Goal: Task Accomplishment & Management: Manage account settings

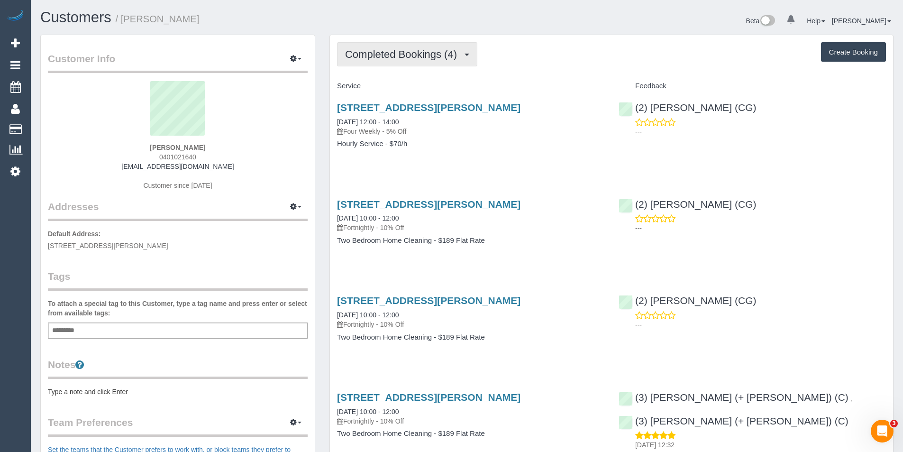
click at [431, 63] on button "Completed Bookings (4)" at bounding box center [407, 54] width 140 height 24
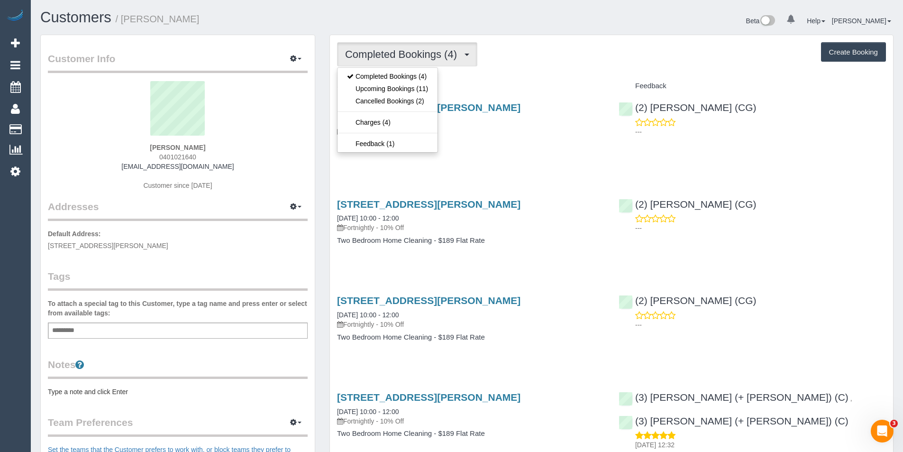
click at [529, 85] on h4 "Service" at bounding box center [470, 86] width 267 height 8
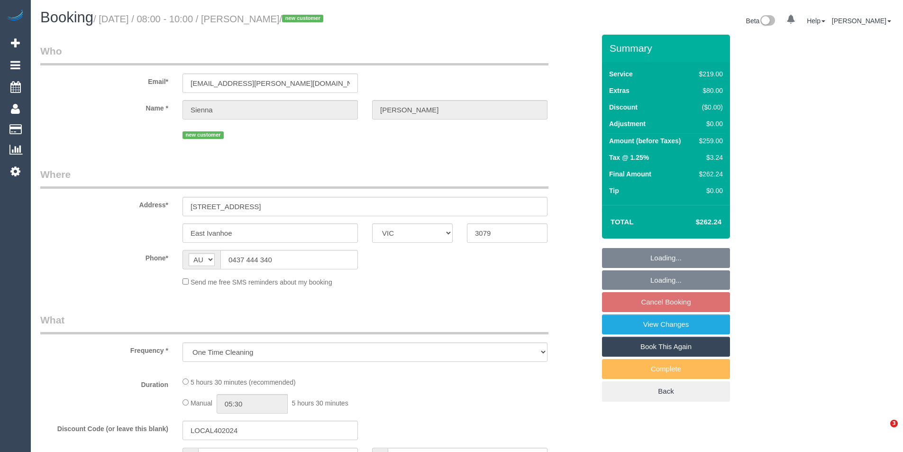
select select "VIC"
select select "number:27"
select select "number:14"
select select "number:19"
select select "number:24"
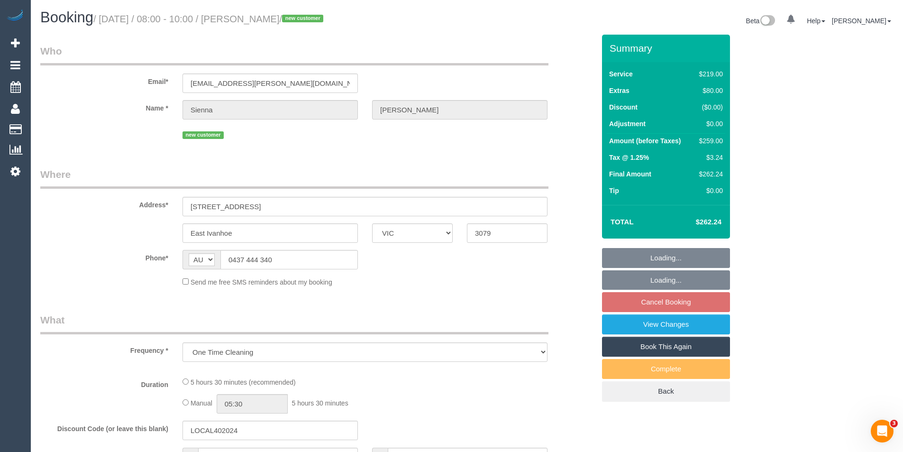
select select "number:33"
select select "number:13"
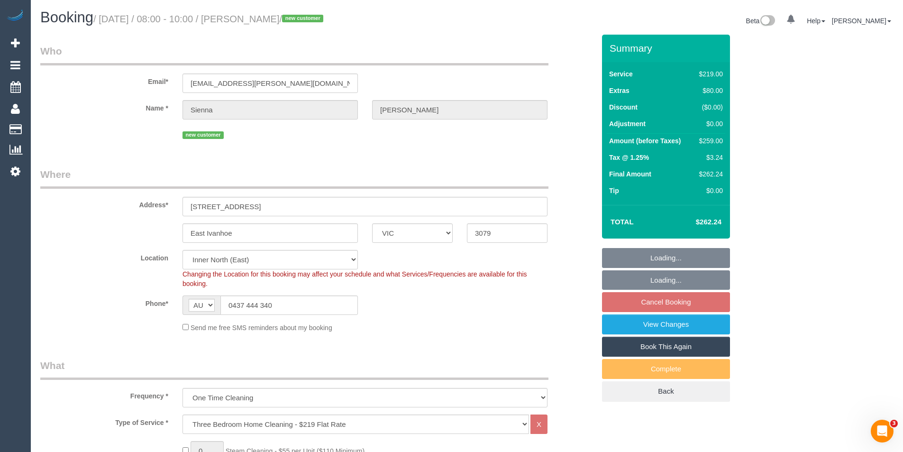
select select "object:801"
select select "spot2"
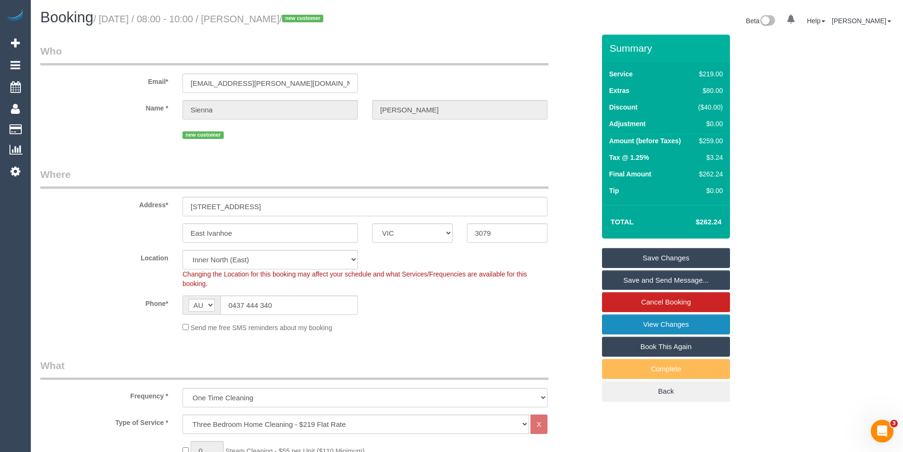
click at [662, 328] on link "View Changes" at bounding box center [666, 324] width 128 height 20
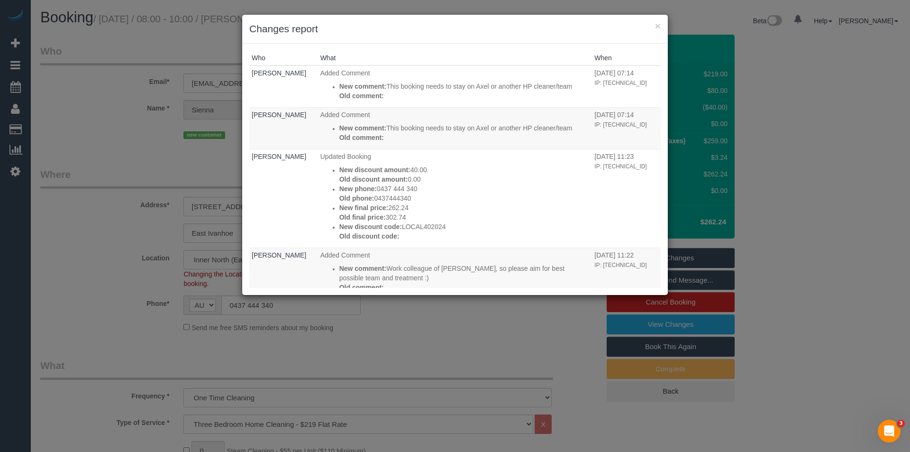
click at [457, 331] on div "× Changes report Who What When Jessica Trentin Added Comment New comment: This …" at bounding box center [455, 226] width 910 height 452
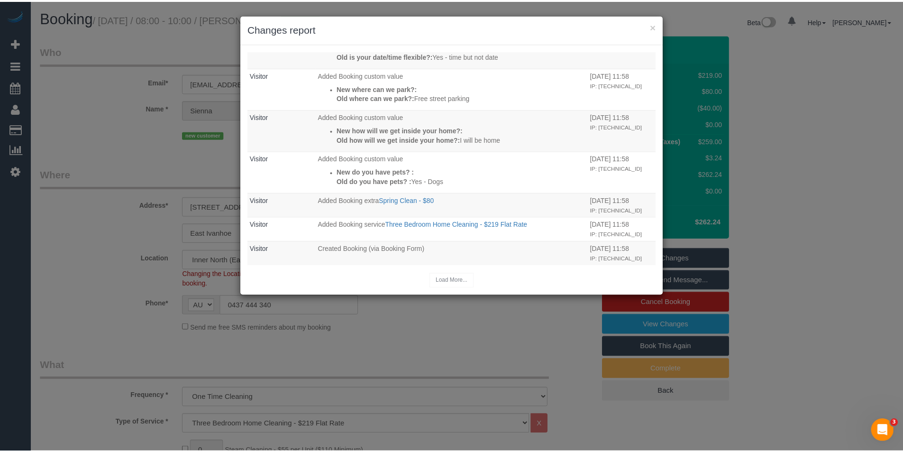
scroll to position [475, 0]
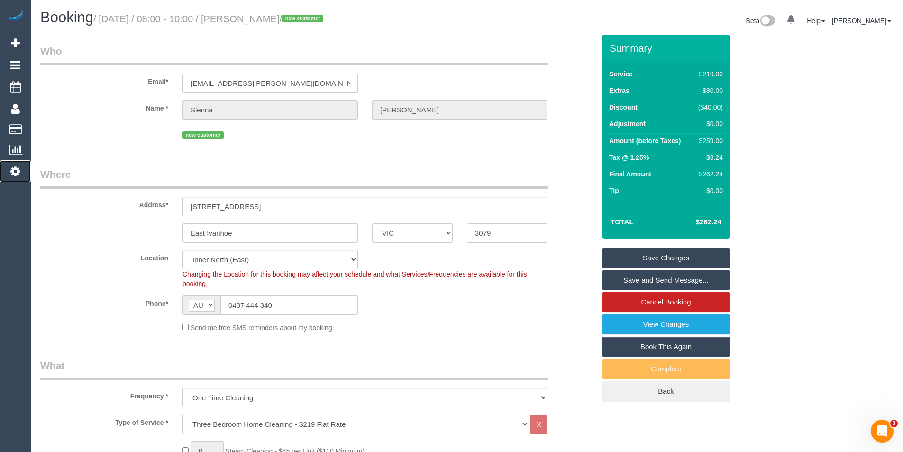
click at [14, 176] on icon at bounding box center [15, 170] width 10 height 11
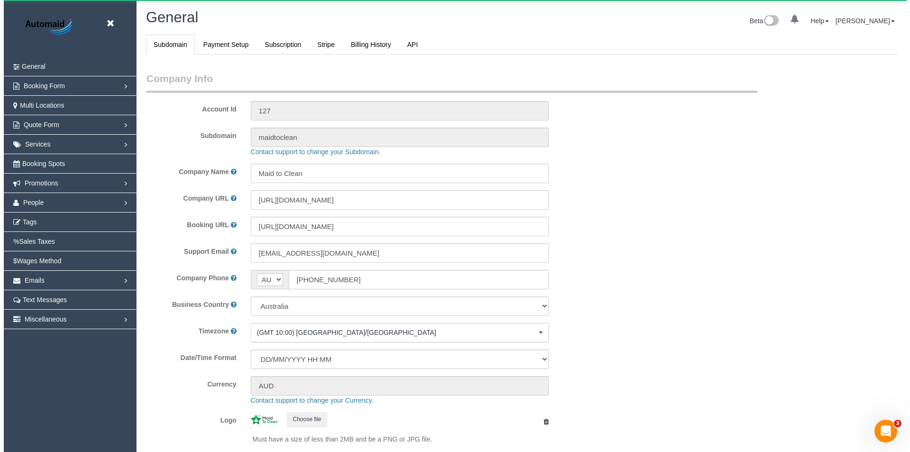
scroll to position [2147, 903]
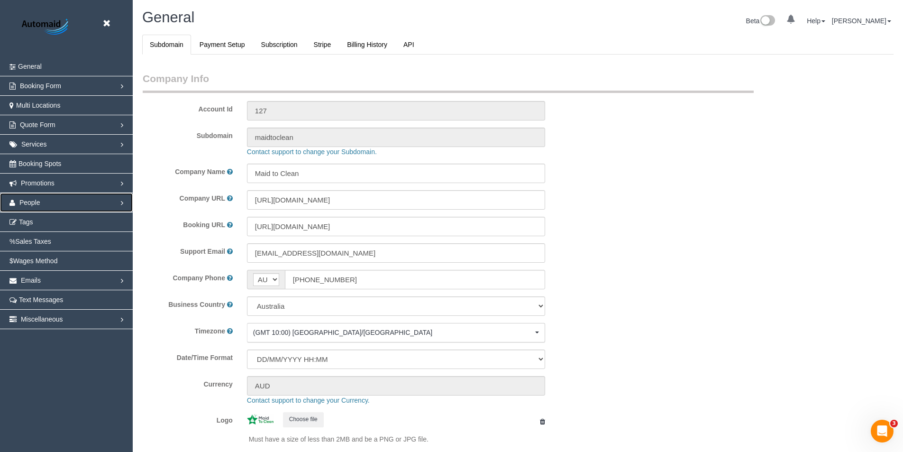
click at [39, 203] on span "People" at bounding box center [29, 203] width 21 height 8
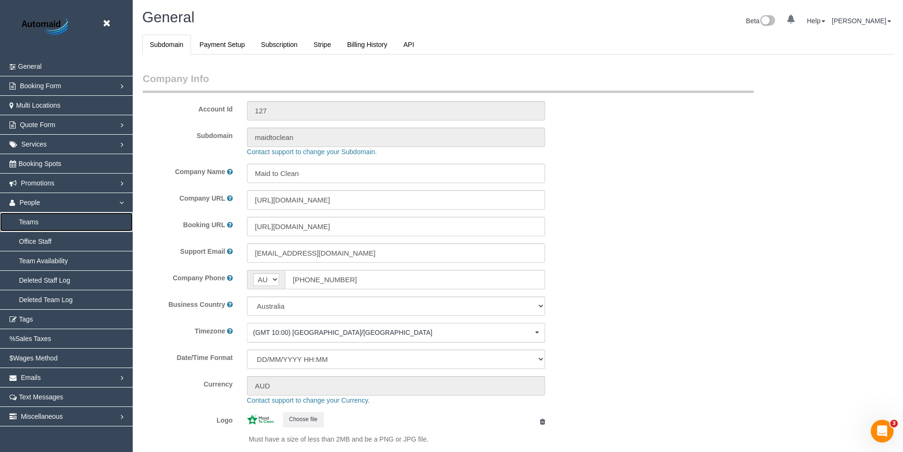
click at [35, 220] on link "Teams" at bounding box center [66, 221] width 133 height 19
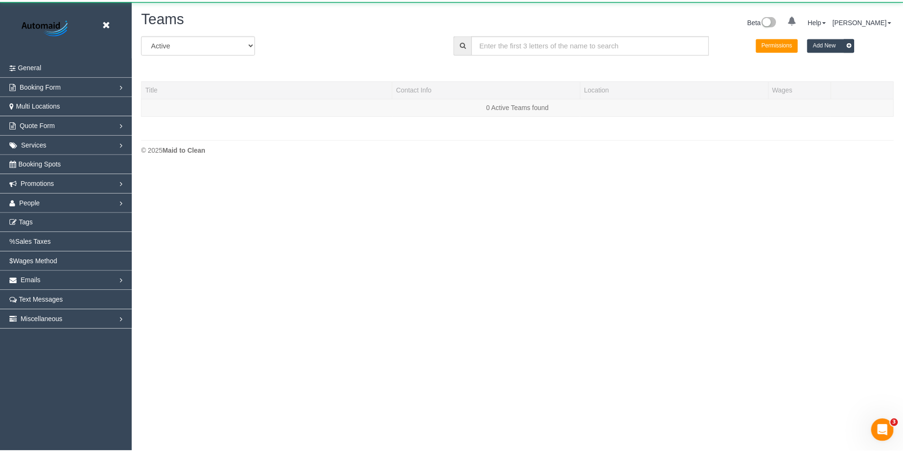
scroll to position [199, 910]
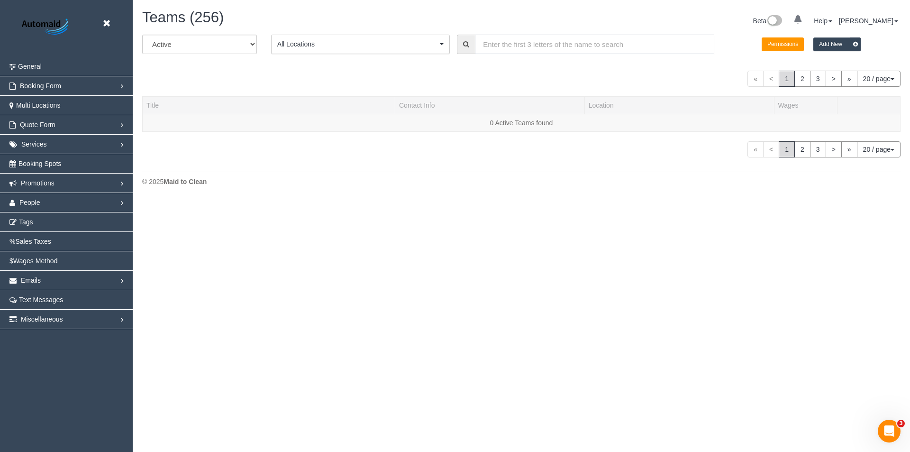
click at [523, 47] on input "text" at bounding box center [594, 44] width 239 height 19
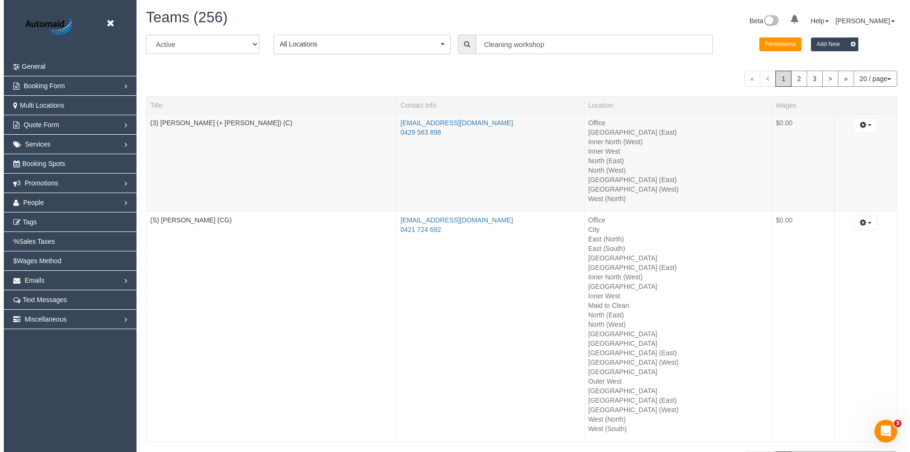
scroll to position [47182, 46472]
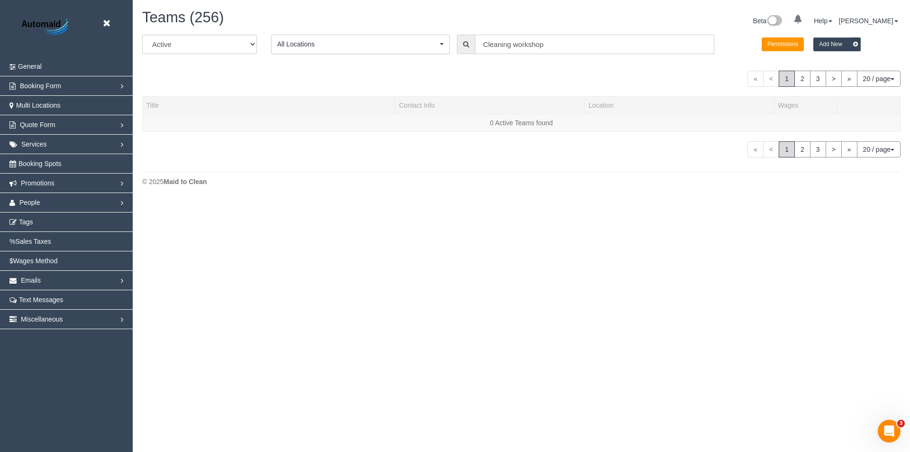
drag, startPoint x: 549, startPoint y: 47, endPoint x: 278, endPoint y: 48, distance: 271.0
click at [455, 42] on div "All Active Archived All Locations All Locations Active Locations Office [defaul…" at bounding box center [521, 48] width 772 height 27
type input "Cleaning workshop"
click at [101, 24] on icon at bounding box center [106, 24] width 12 height 12
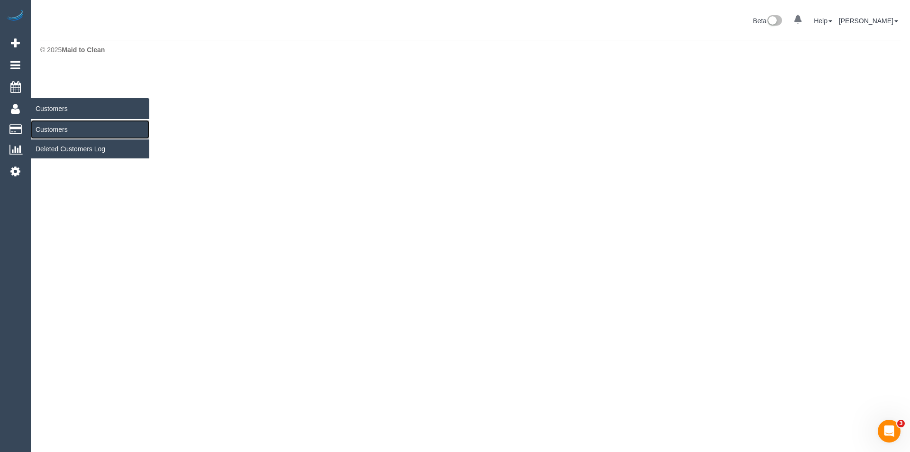
click at [72, 130] on link "Customers" at bounding box center [90, 129] width 118 height 19
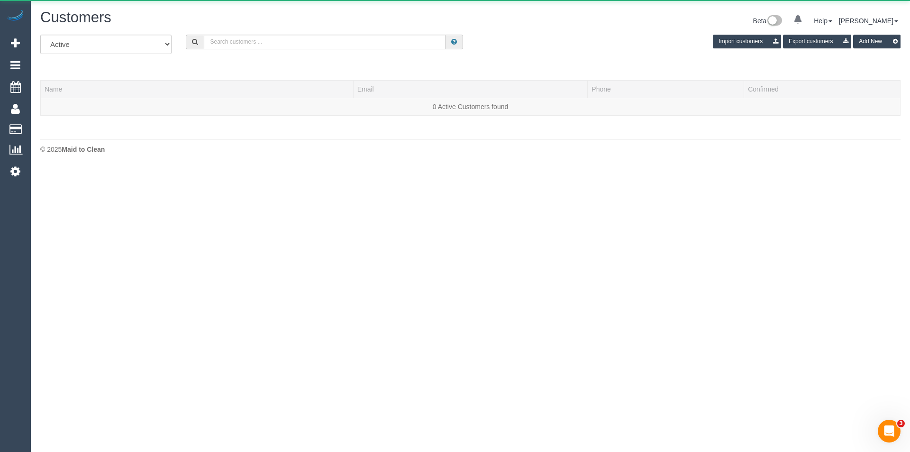
scroll to position [167, 910]
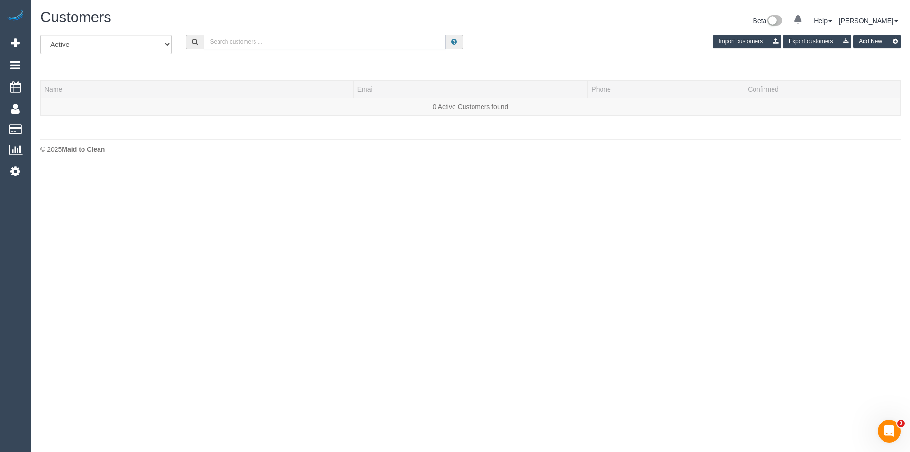
click at [275, 39] on input "text" at bounding box center [325, 42] width 242 height 15
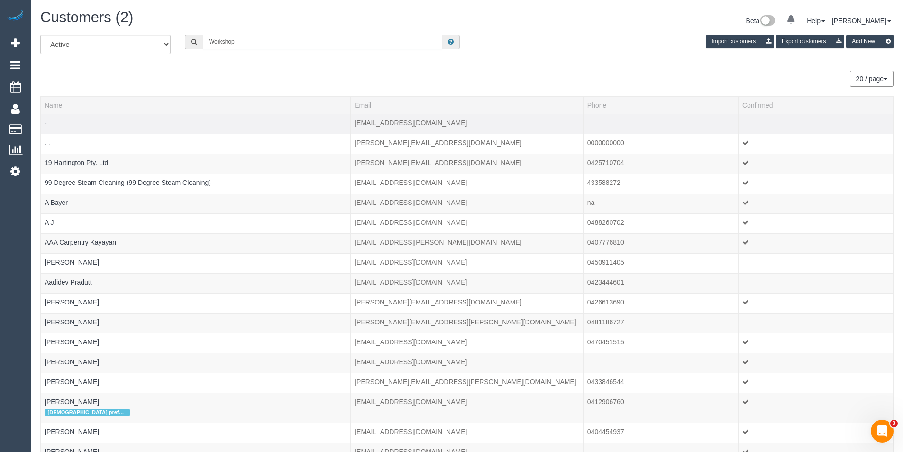
scroll to position [47160, 46472]
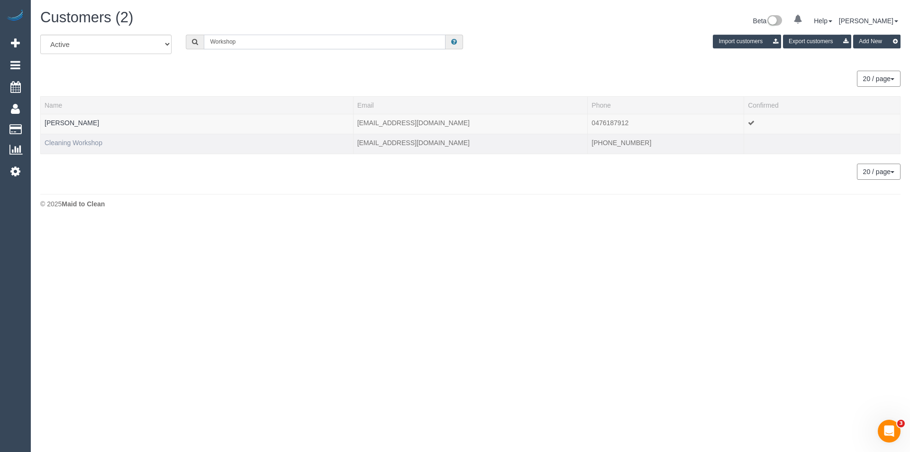
type input "Workshop"
click at [64, 142] on link "Cleaning Workshop" at bounding box center [74, 143] width 58 height 8
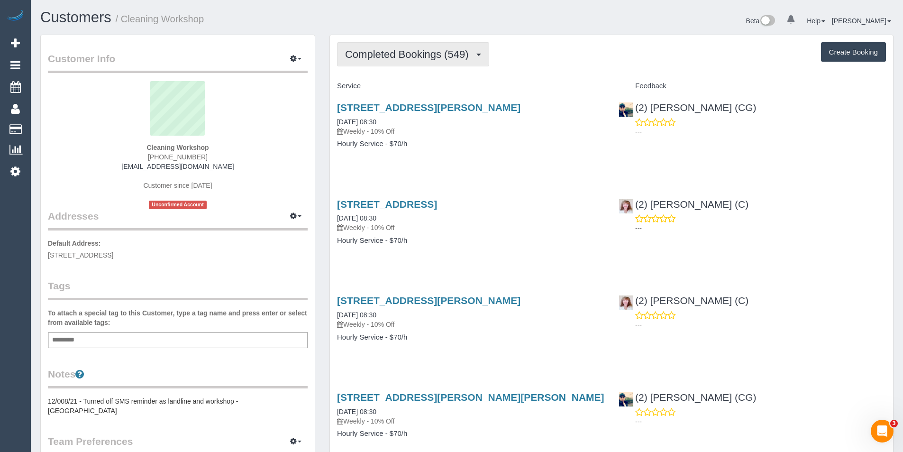
click at [431, 53] on span "Completed Bookings (549)" at bounding box center [409, 54] width 128 height 12
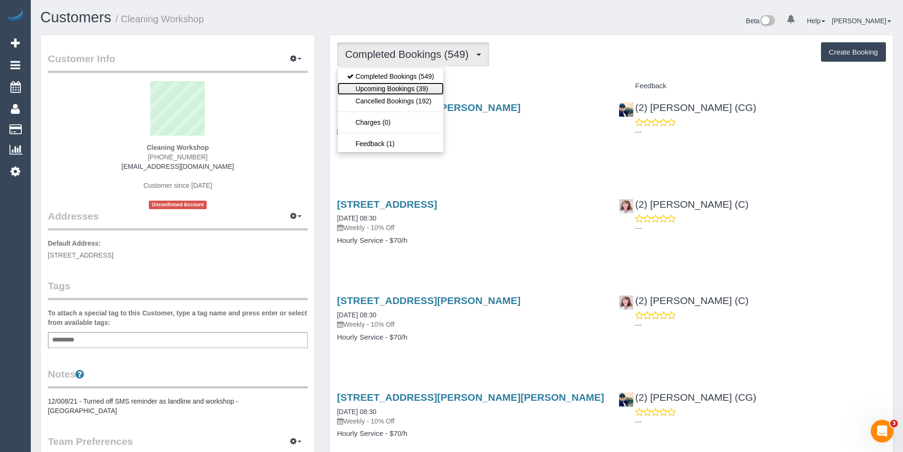
click at [425, 93] on link "Upcoming Bookings (39)" at bounding box center [390, 88] width 106 height 12
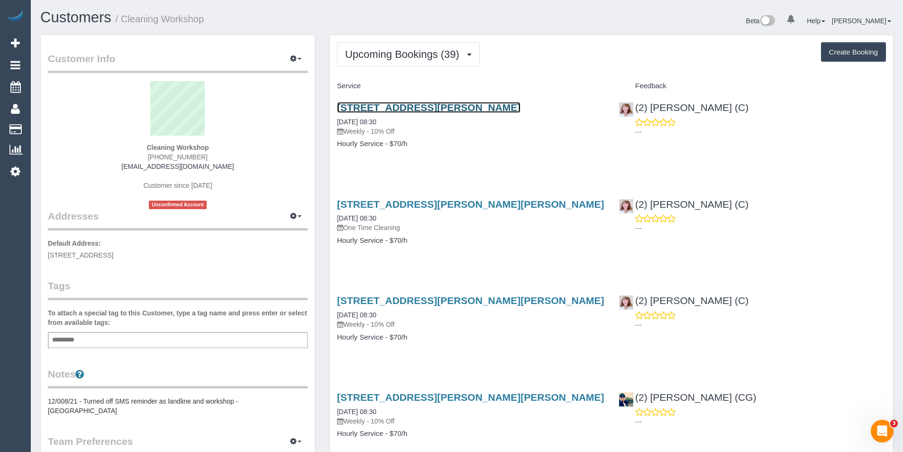
click at [456, 112] on link "188 Buckley Street, Essendon, VIC 3040" at bounding box center [428, 107] width 183 height 11
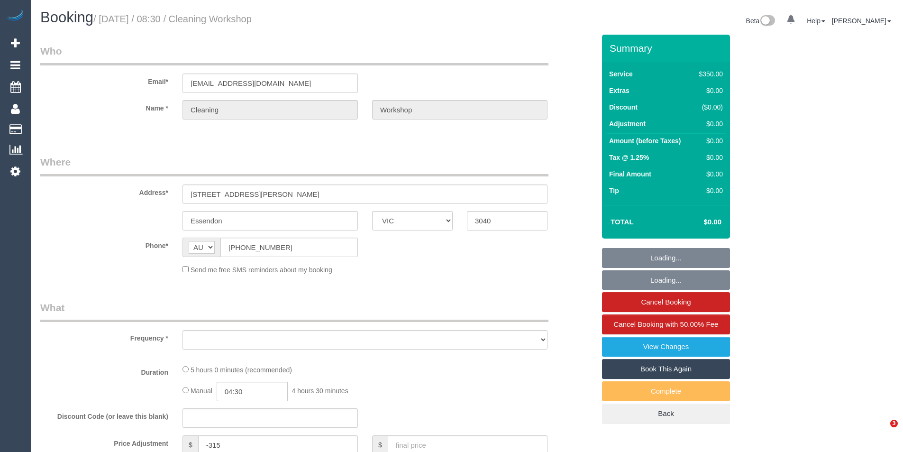
select select "VIC"
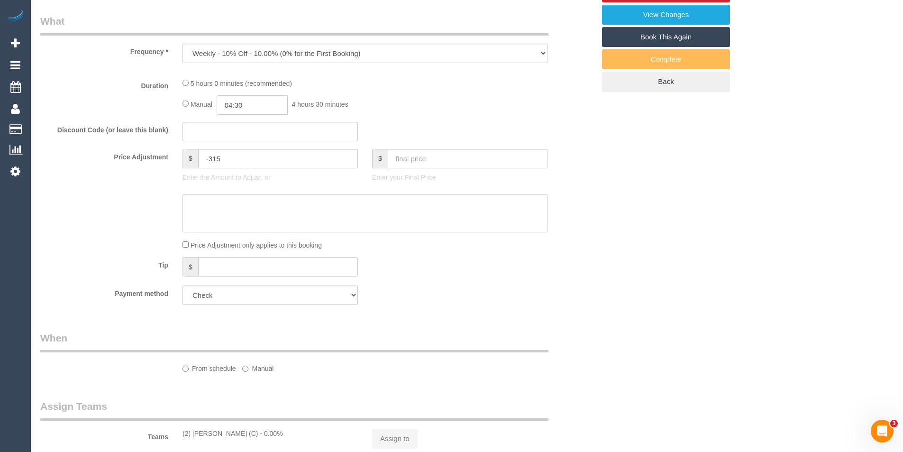
select select "object:669"
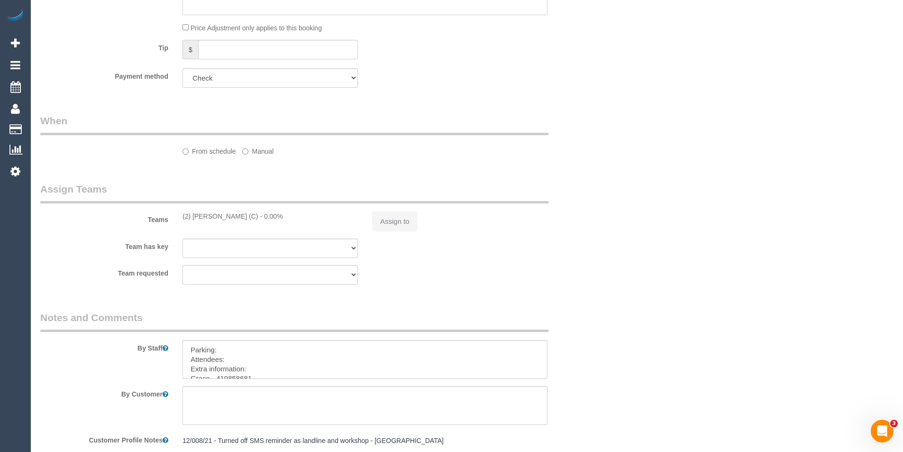
select select "number:28"
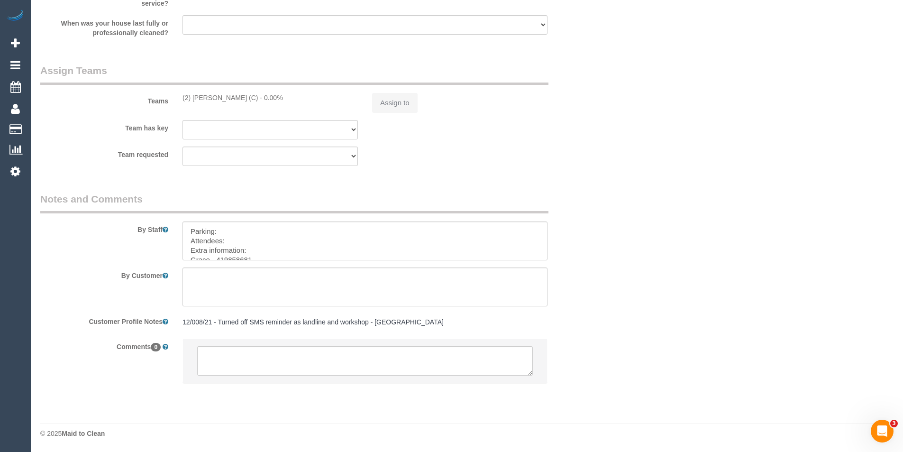
select select "300"
click at [281, 247] on textarea at bounding box center [364, 241] width 365 height 39
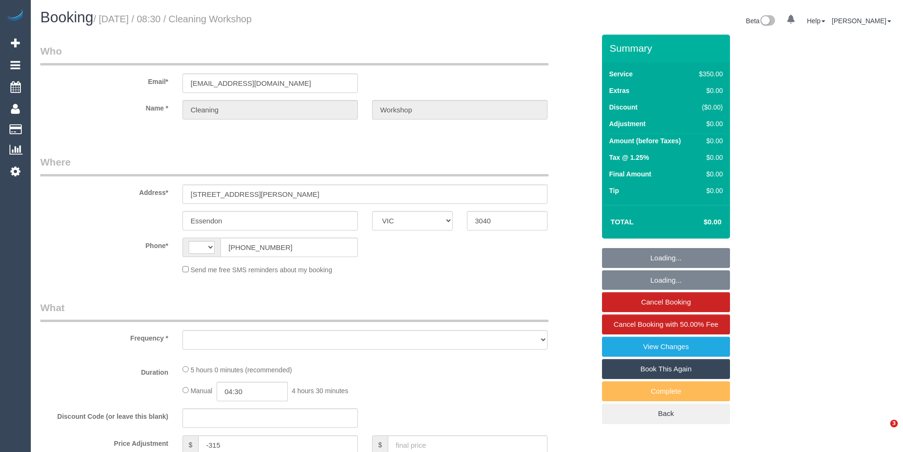
select select "VIC"
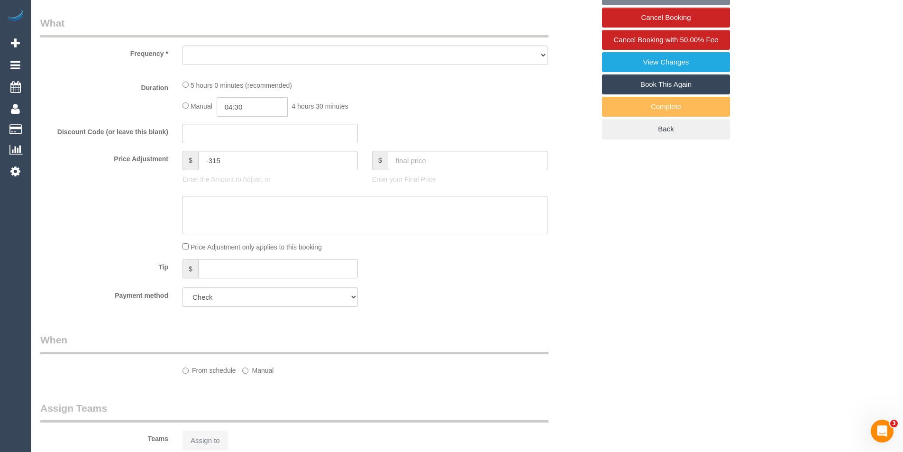
select select "string:AU"
select select "object:533"
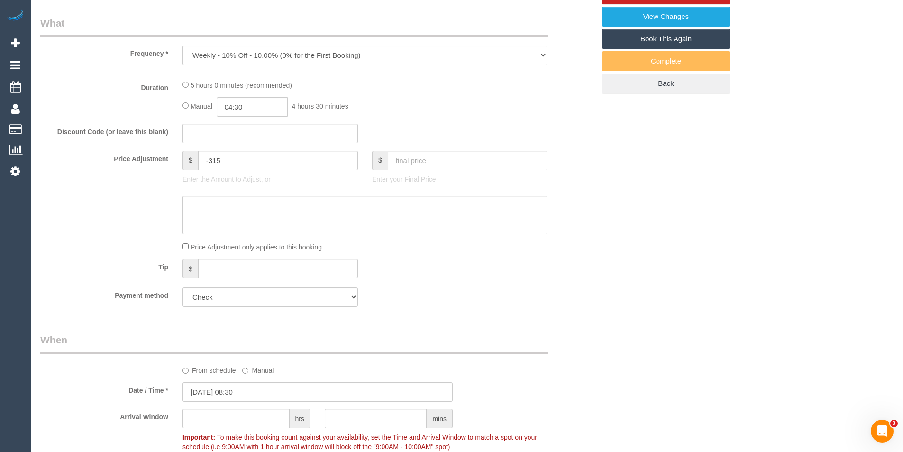
select select "300"
select select "number:28"
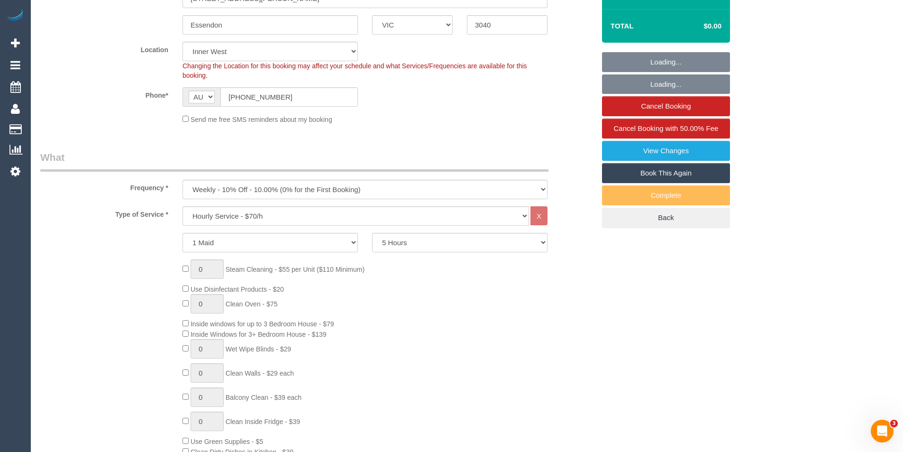
scroll to position [93, 0]
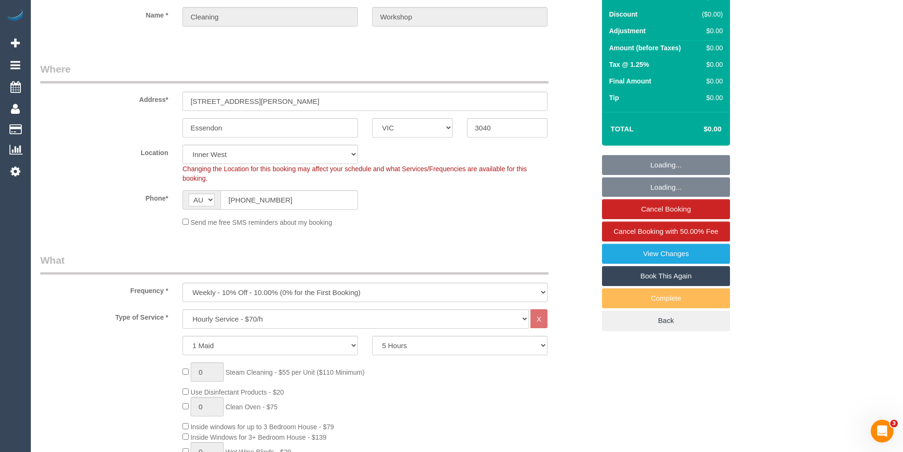
select select "object:1568"
click at [650, 207] on link "Cancel Booking" at bounding box center [666, 209] width 128 height 20
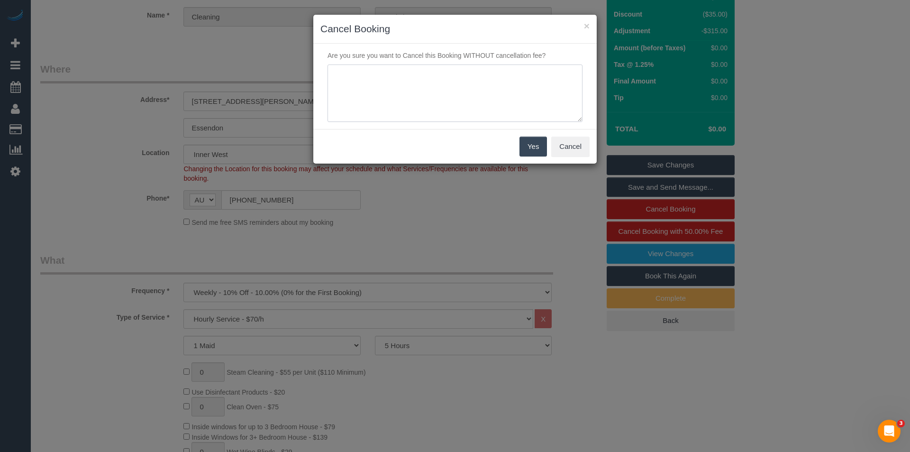
click at [432, 78] on textarea at bounding box center [454, 93] width 255 height 58
type textarea "[PERSON_NAME] sick - via SMS - BB"
click at [540, 144] on button "Yes" at bounding box center [532, 146] width 27 height 20
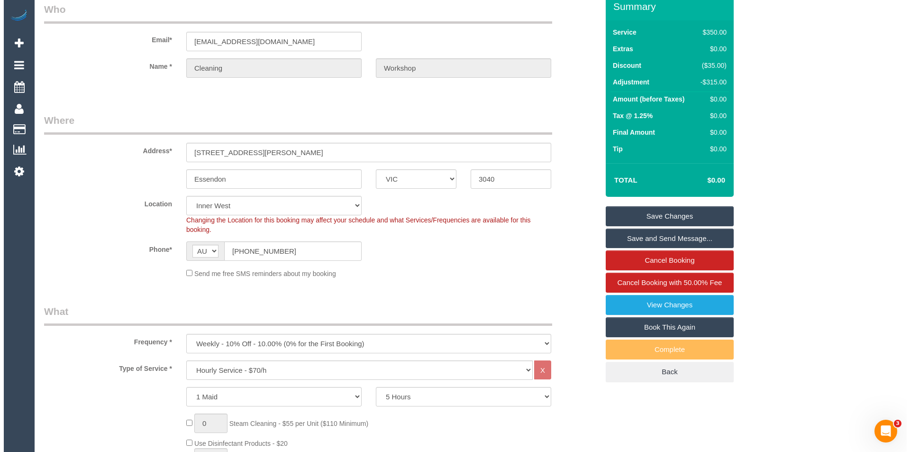
scroll to position [0, 0]
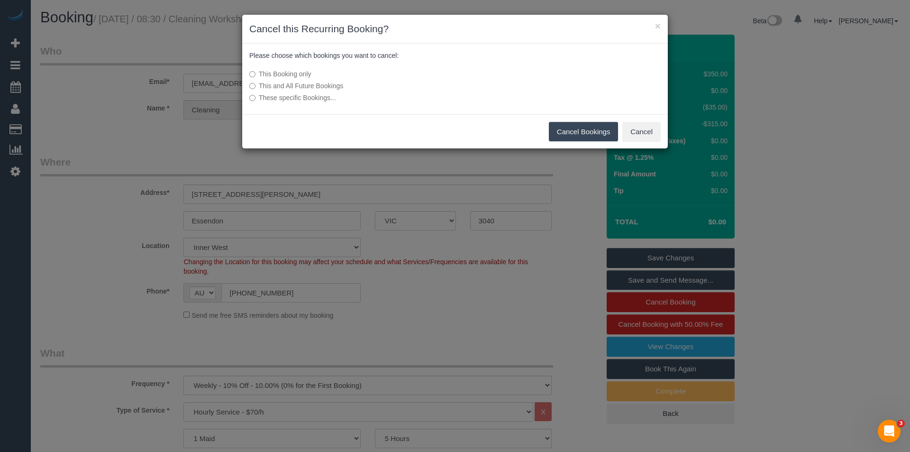
click at [572, 134] on button "Cancel Bookings" at bounding box center [584, 132] width 70 height 20
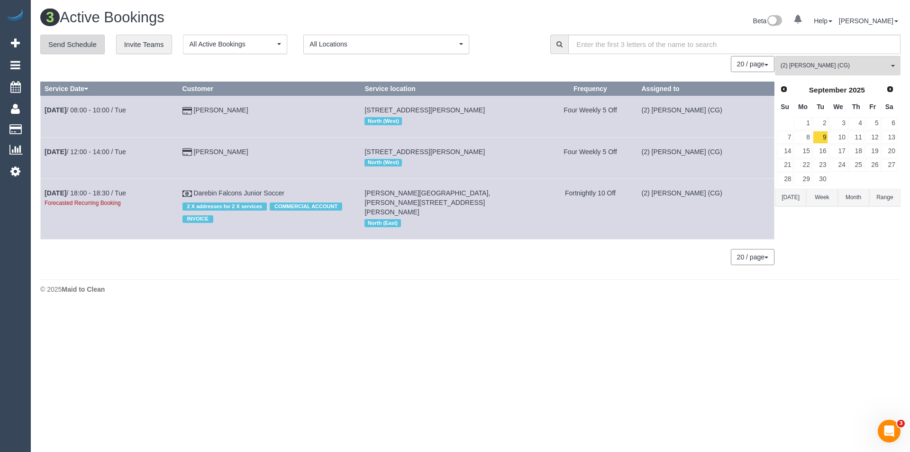
click at [78, 44] on link "Send Schedule" at bounding box center [72, 45] width 64 height 20
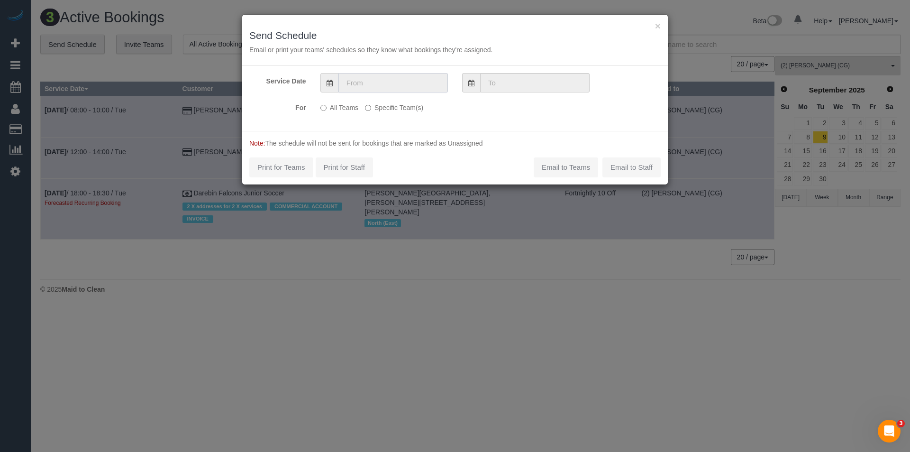
click at [393, 77] on input "text" at bounding box center [392, 82] width 109 height 19
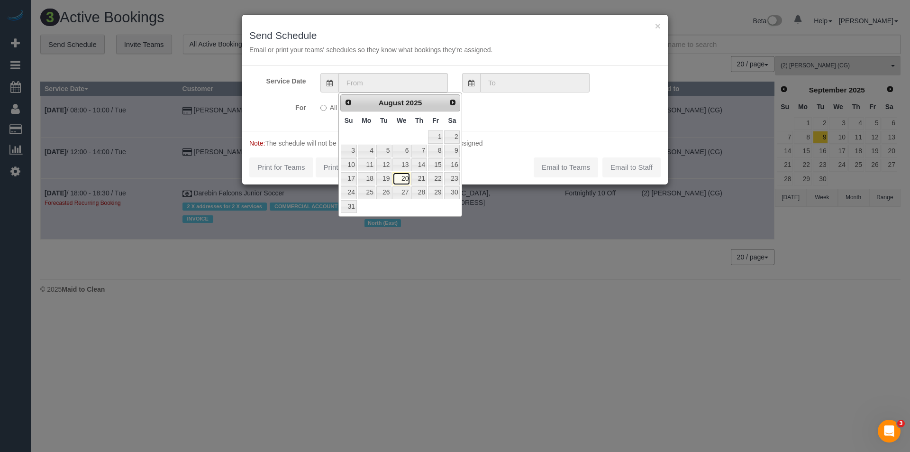
click at [406, 178] on link "20" at bounding box center [401, 178] width 18 height 13
type input "20/08/2025"
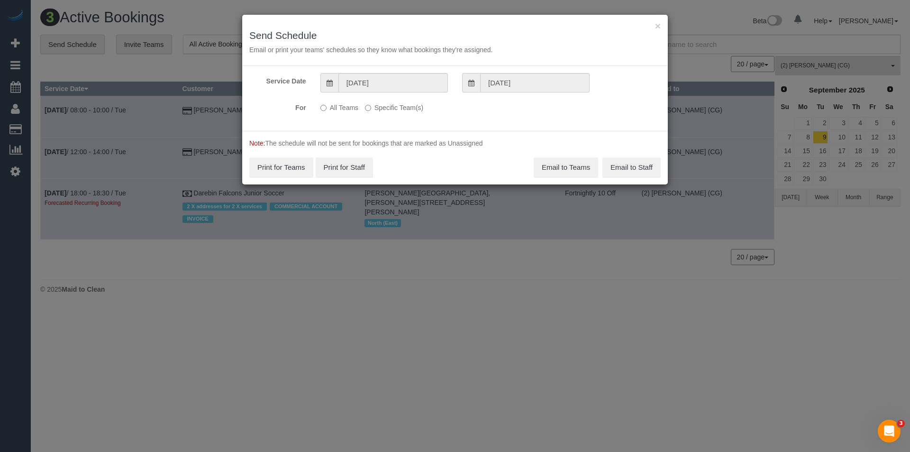
click at [377, 109] on label "Specific Team(s)" at bounding box center [394, 106] width 58 height 13
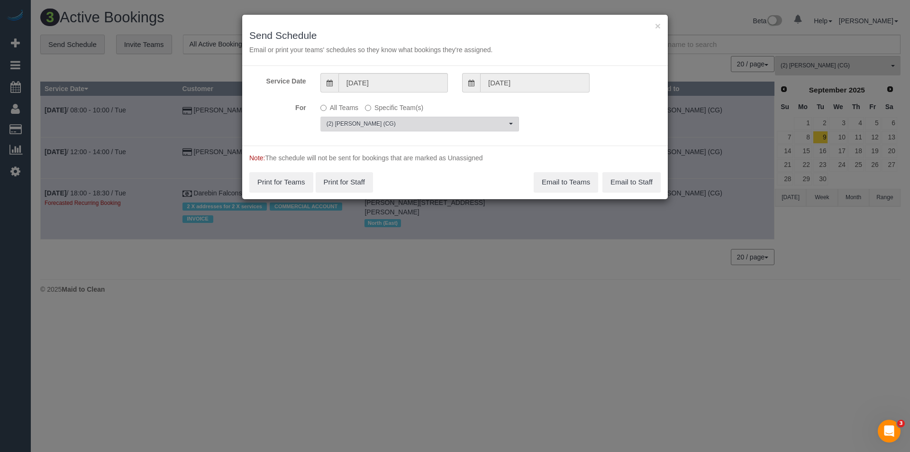
click at [389, 125] on span "(2) Binoy Adheesha (CG)" at bounding box center [416, 124] width 180 height 8
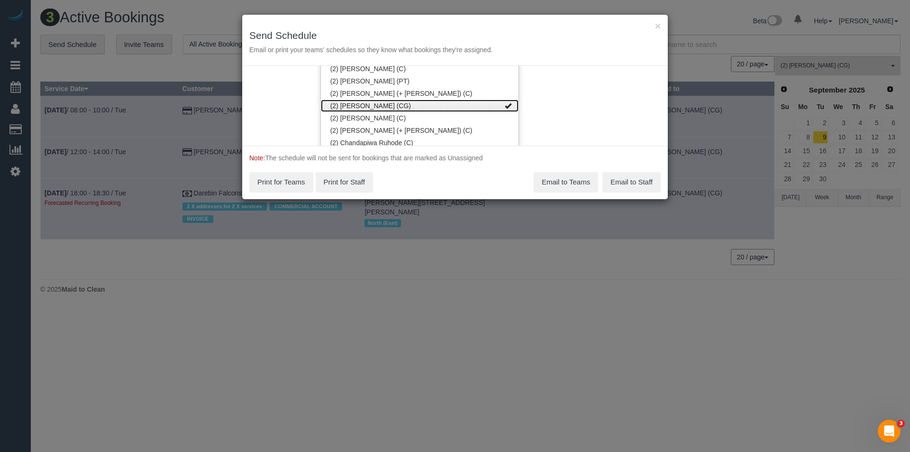
click at [368, 108] on link "(2) Binoy Adheesha (CG)" at bounding box center [420, 106] width 198 height 12
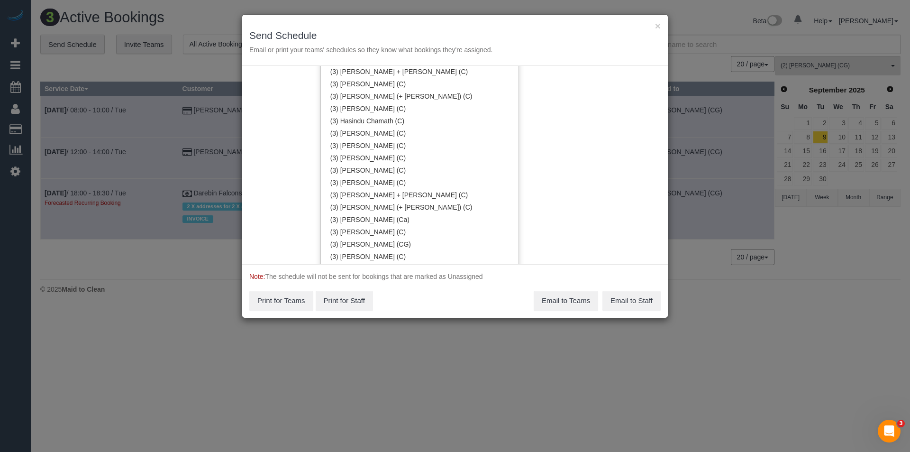
scroll to position [1718, 0]
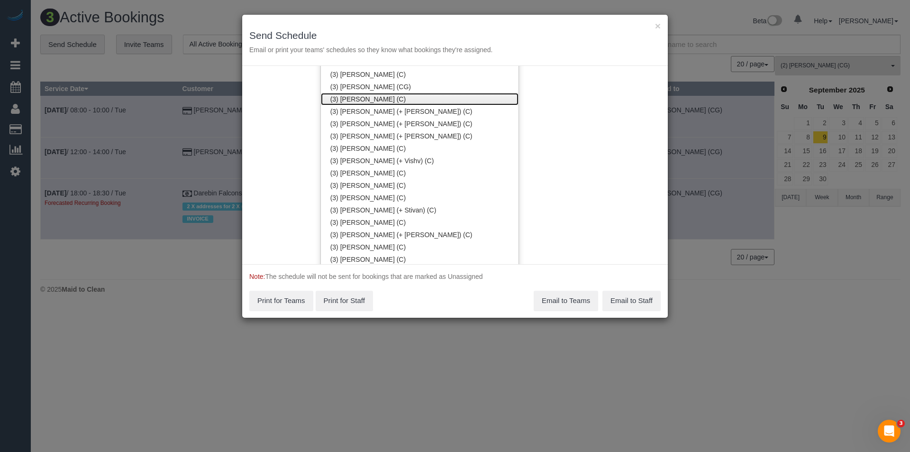
click at [366, 97] on link "(3) Juan Manuel (C)" at bounding box center [420, 99] width 198 height 12
click at [596, 137] on div "Service Date 20/08/2025 20/08/2025 For All Teams Specific Team(s) (3) Juan Manu…" at bounding box center [454, 165] width 425 height 198
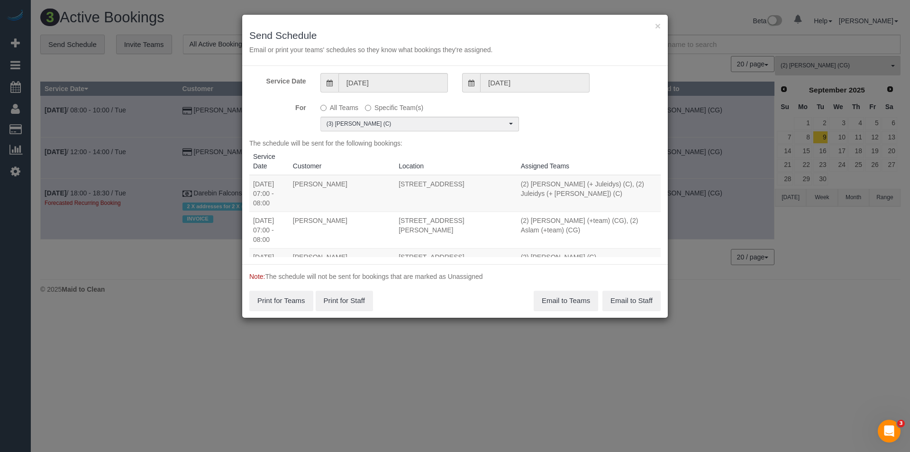
scroll to position [0, 0]
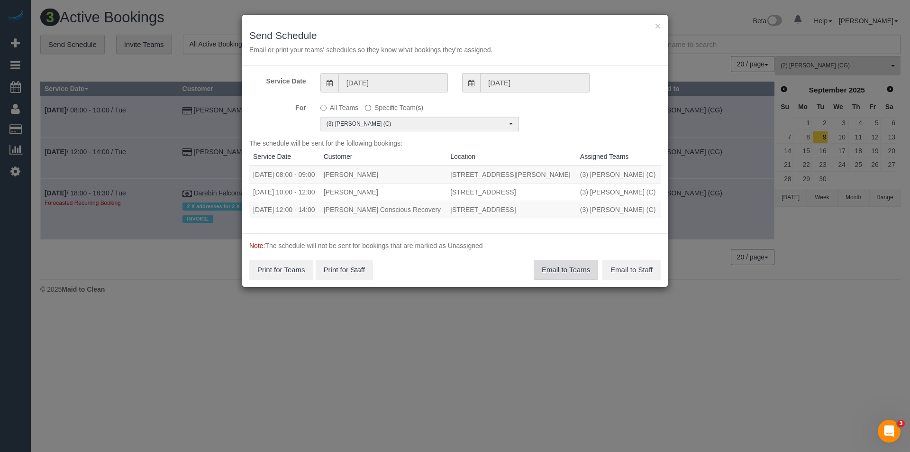
click at [563, 271] on button "Email to Teams" at bounding box center [566, 270] width 64 height 20
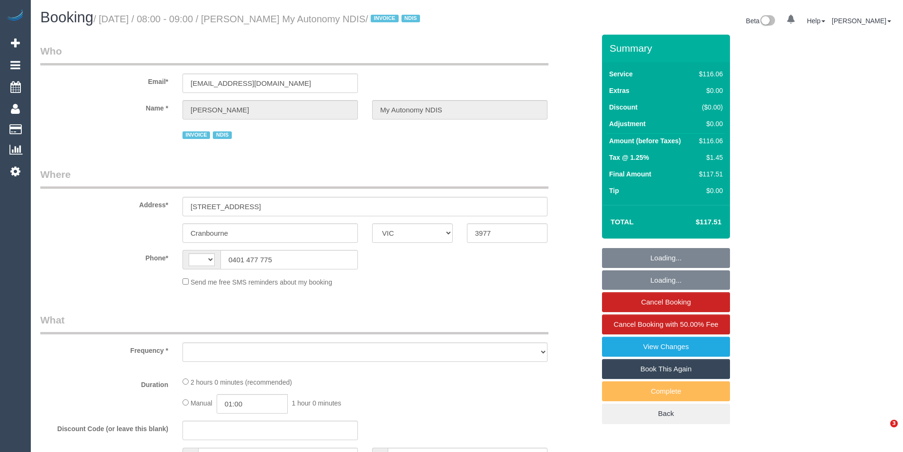
select select "VIC"
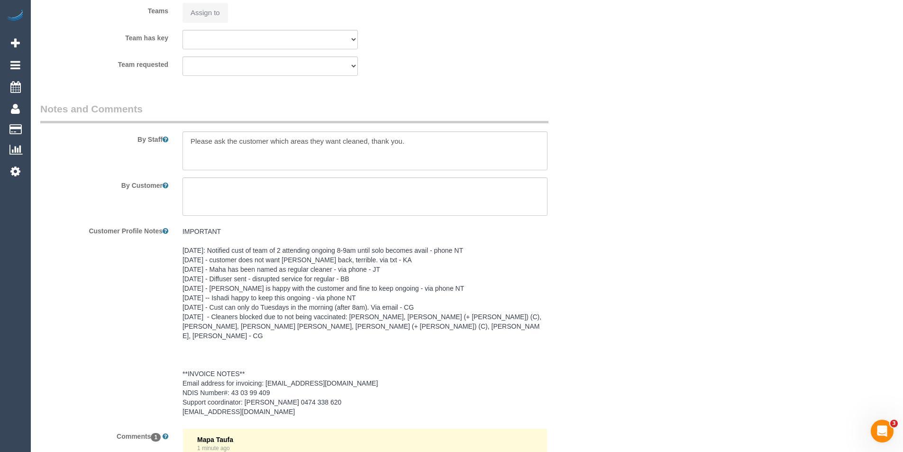
select select "number:27"
select select "number:14"
select select "number:19"
select select "number:25"
select select "number:35"
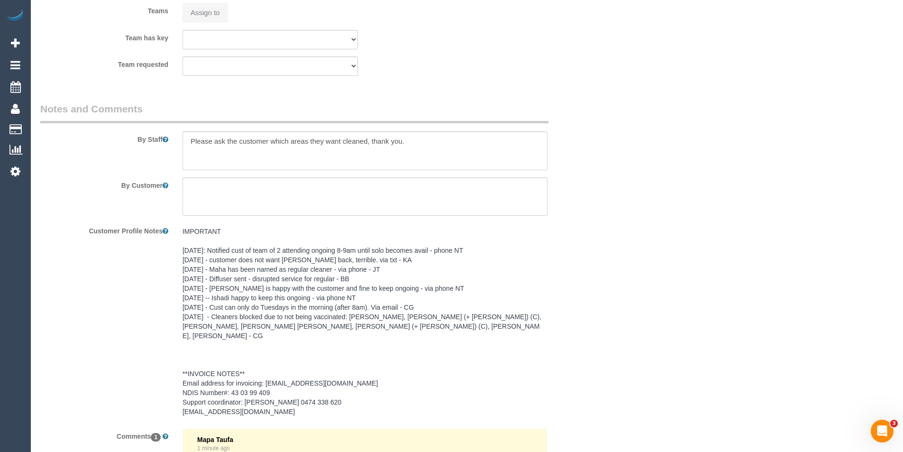
select select "number:13"
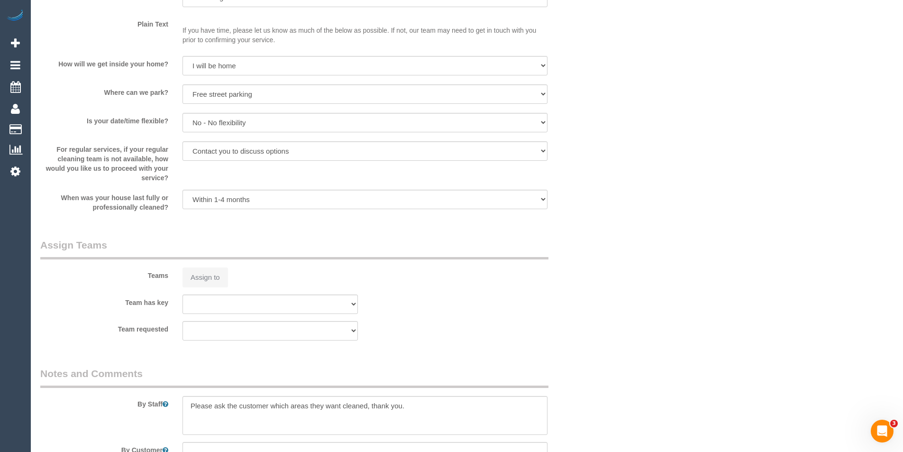
select select "string:AU"
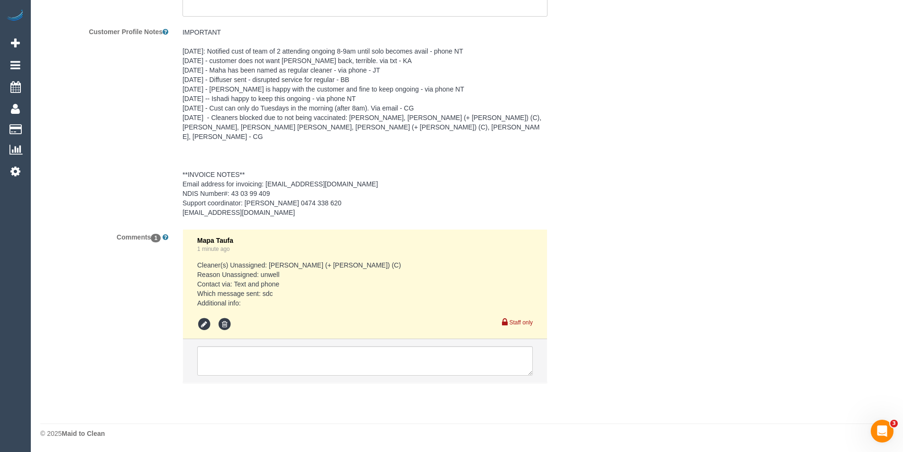
select select "object:1084"
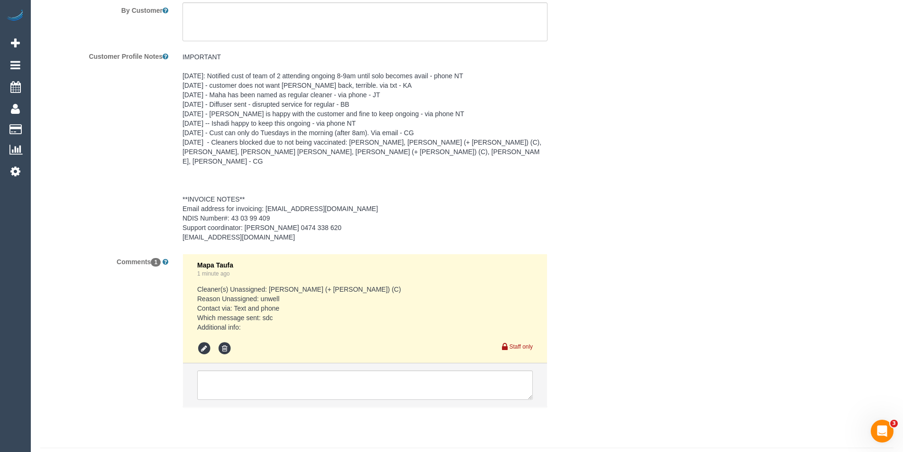
scroll to position [1440, 0]
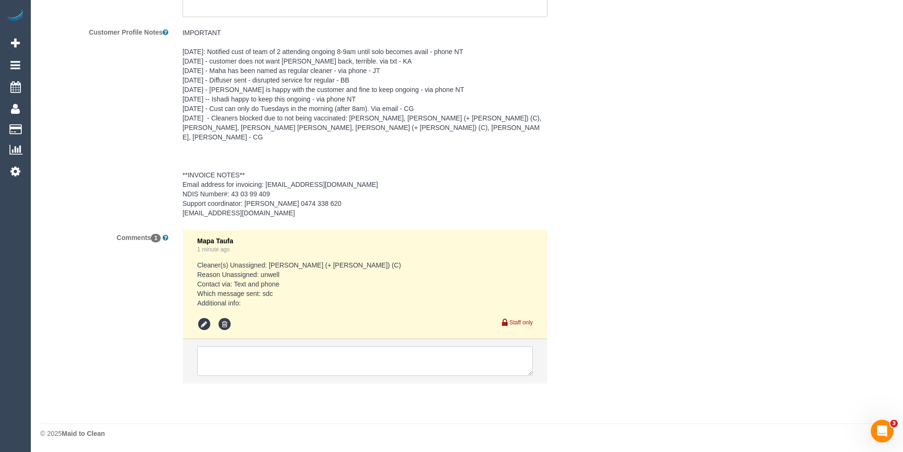
click at [271, 362] on textarea at bounding box center [364, 360] width 335 height 29
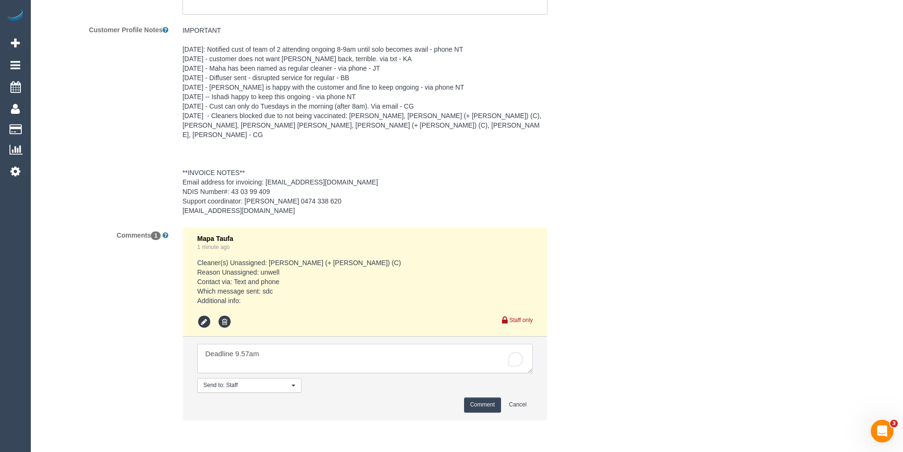
type textarea "Deadline 9.57am"
click at [488, 407] on button "Comment" at bounding box center [482, 404] width 37 height 15
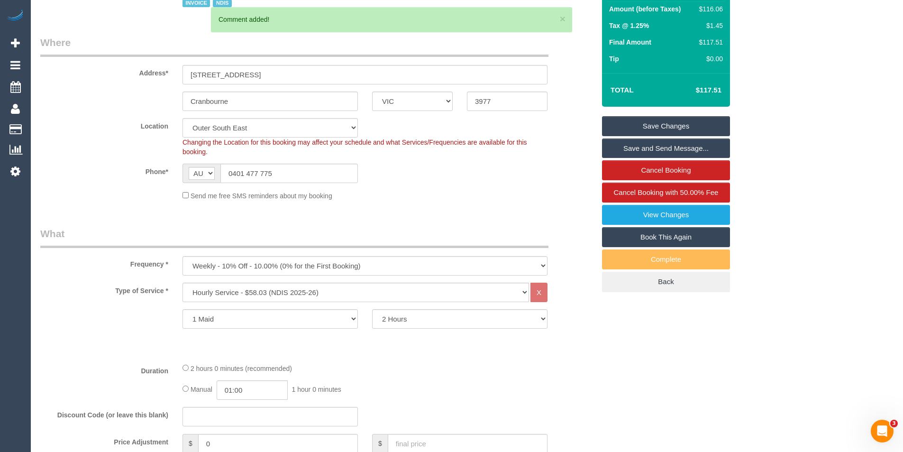
scroll to position [0, 0]
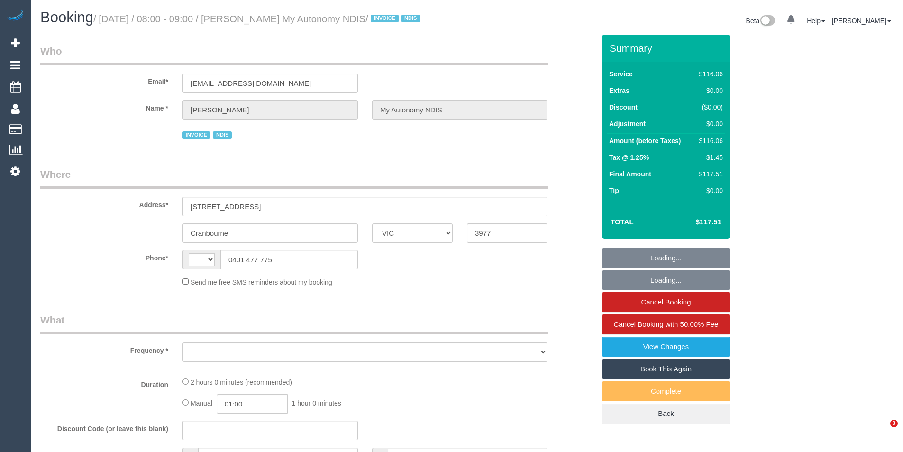
select select "VIC"
select select "string:AU"
select select "object:324"
select select "number:27"
select select "number:14"
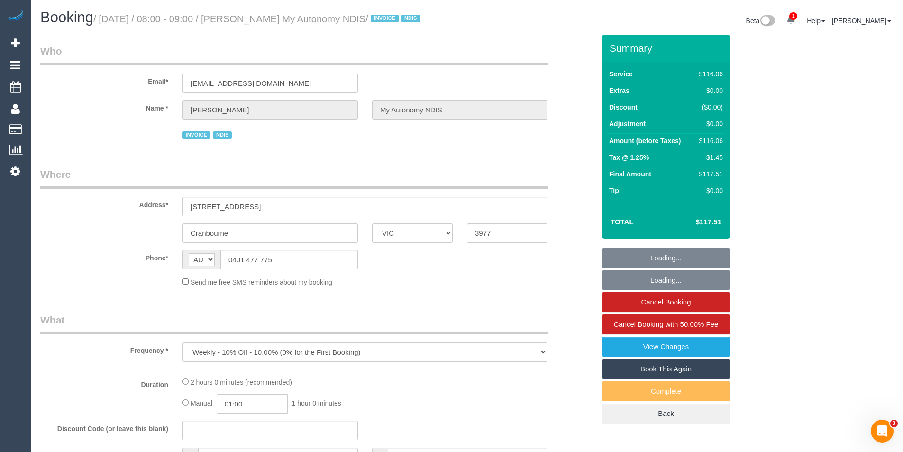
select select "number:19"
select select "number:25"
select select "number:35"
select select "number:13"
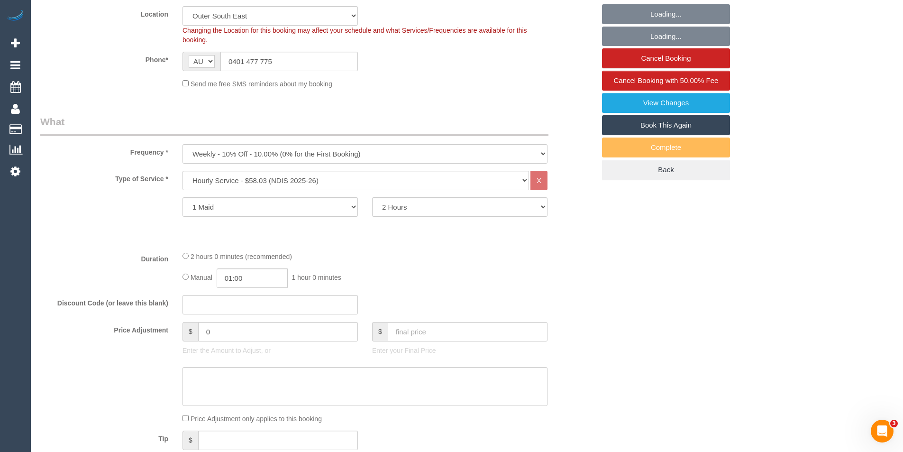
select select "object:787"
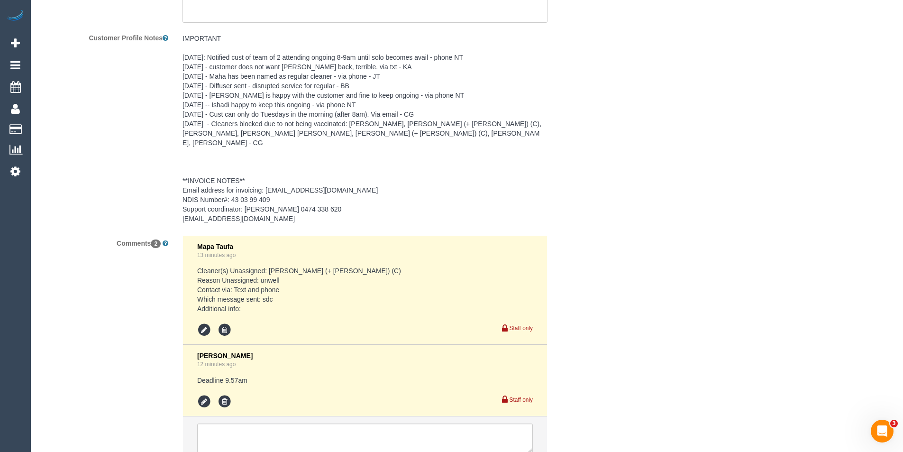
scroll to position [1511, 0]
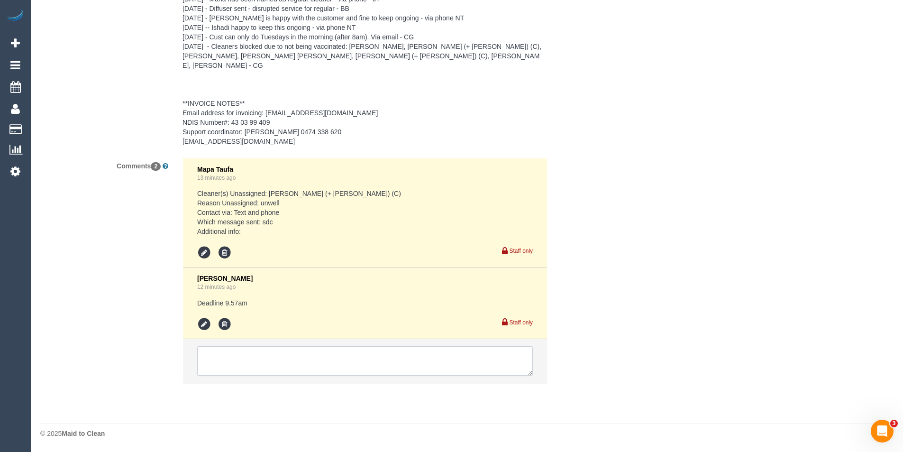
click at [268, 372] on textarea at bounding box center [364, 360] width 335 height 29
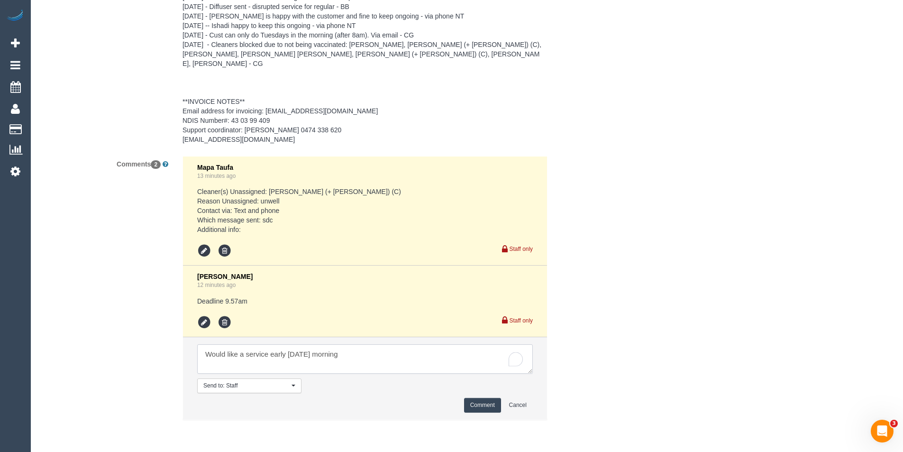
type textarea "Would like a service early Friday morning"
click at [474, 406] on button "Comment" at bounding box center [482, 405] width 37 height 15
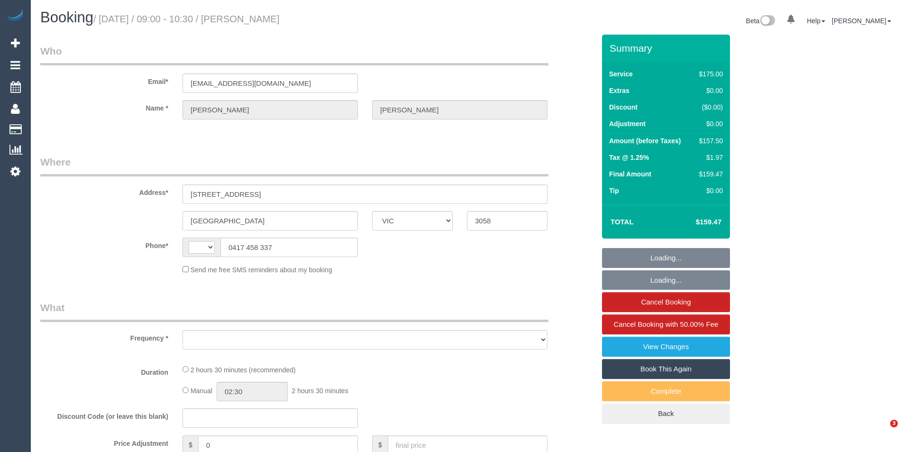
select select "VIC"
select select "string:AU"
select select "object:592"
select select "string:stripe-pm_1Owc2H2GScqysDRV2AAFEOAh"
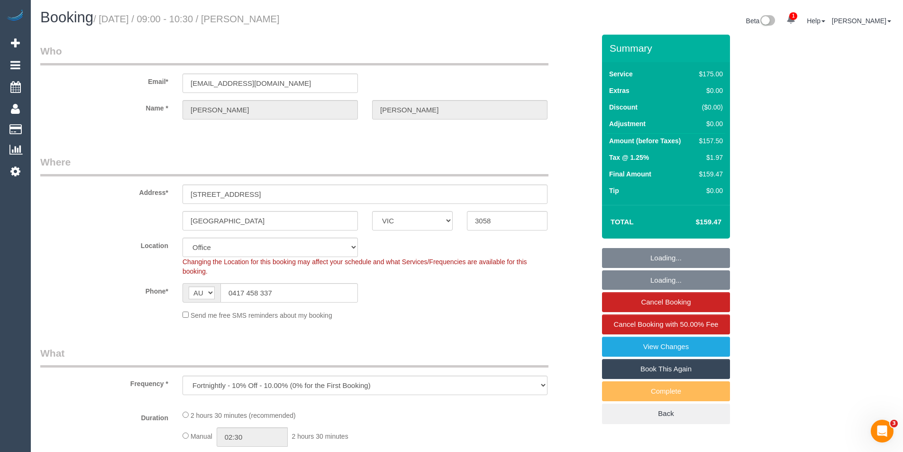
select select "150"
select select "object:763"
select select "number:27"
select select "number:14"
select select "number:19"
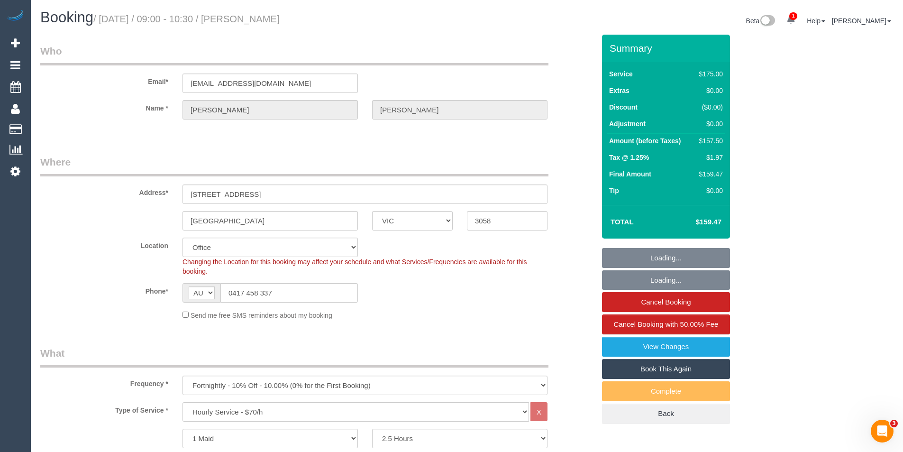
select select "number:22"
select select "number:34"
select select "number:13"
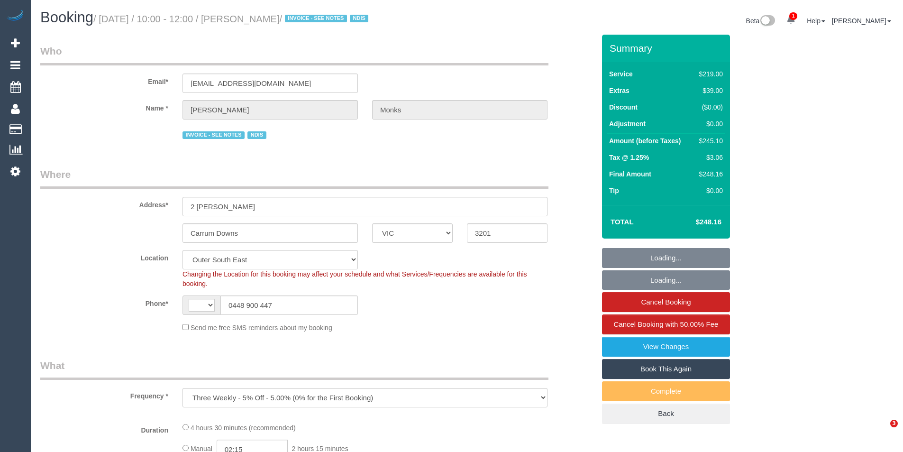
select select "VIC"
select select "object:459"
select select "string:AU"
select select "number:27"
select select "number:14"
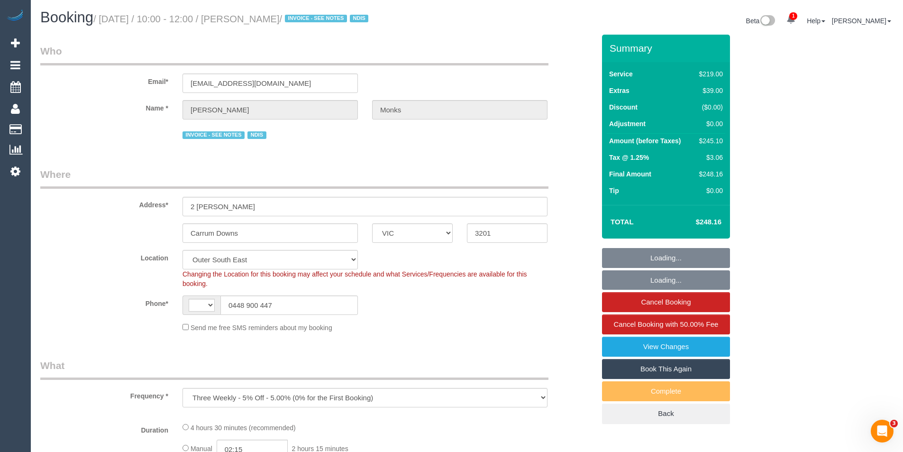
select select "number:19"
select select "number:22"
select select "number:33"
select select "number:13"
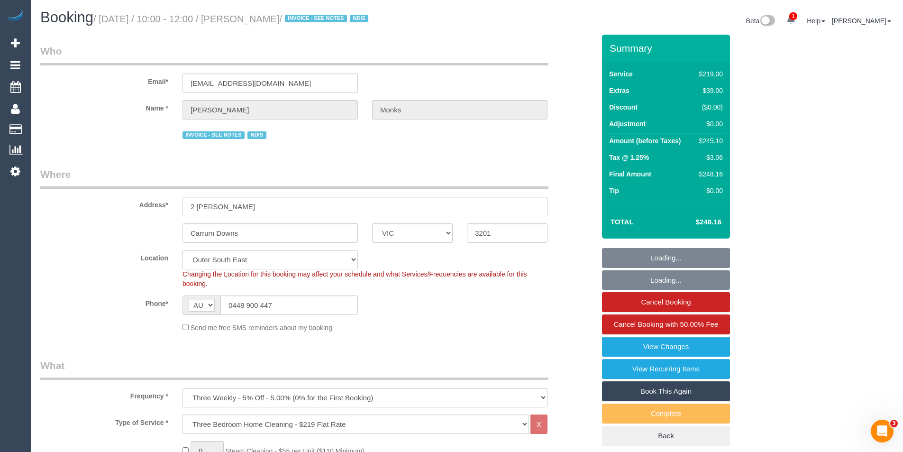
select select "spot1"
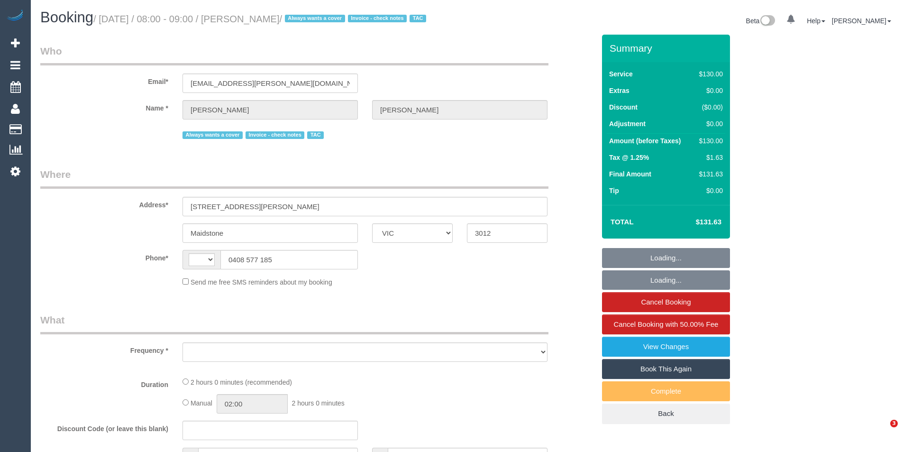
select select "VIC"
select select "string:AU"
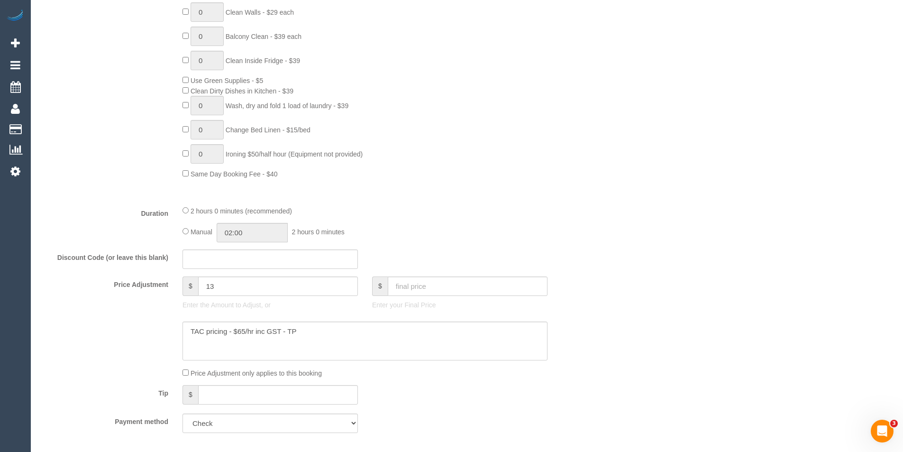
select select "object:728"
select select "number:28"
select select "number:14"
select select "number:19"
select select "number:22"
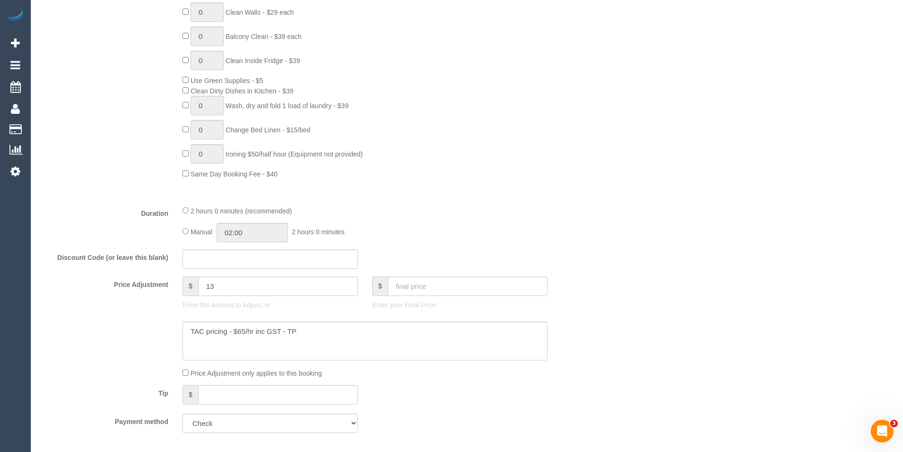
select select "number:34"
select select "number:11"
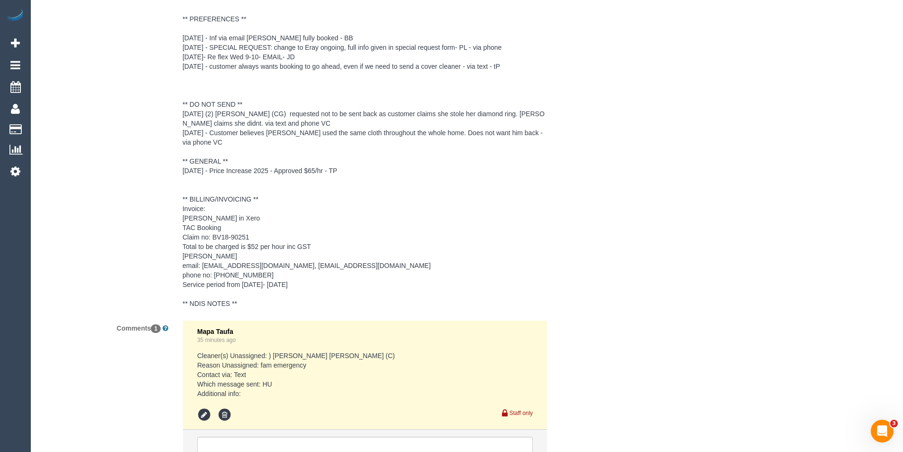
scroll to position [1841, 0]
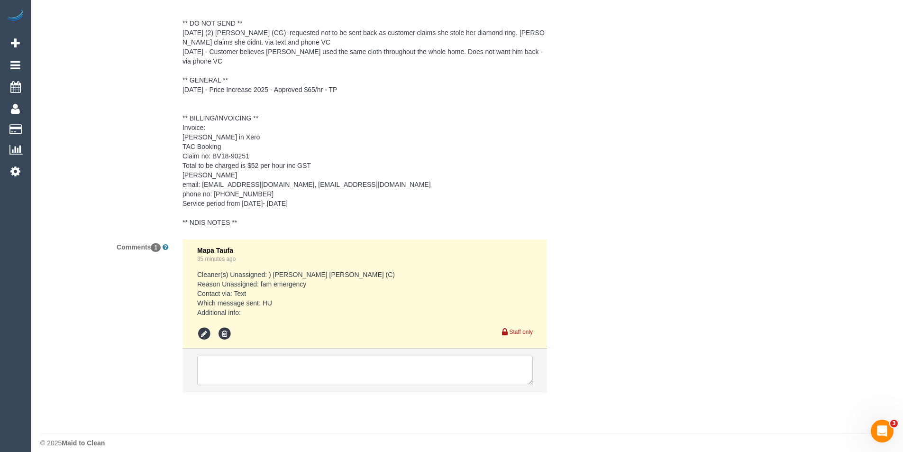
click at [303, 356] on textarea at bounding box center [364, 369] width 335 height 29
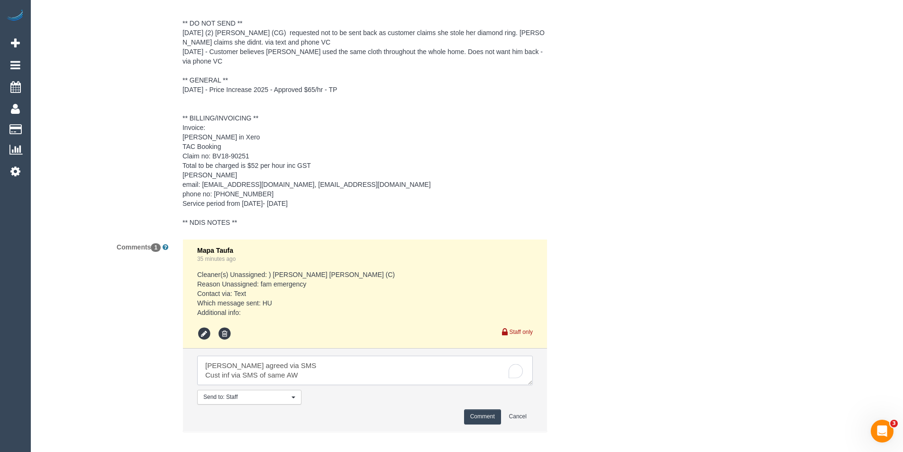
type textarea "[PERSON_NAME] agreed via SMS Cust inf via SMS of same AW"
click at [477, 414] on button "Comment" at bounding box center [482, 416] width 37 height 15
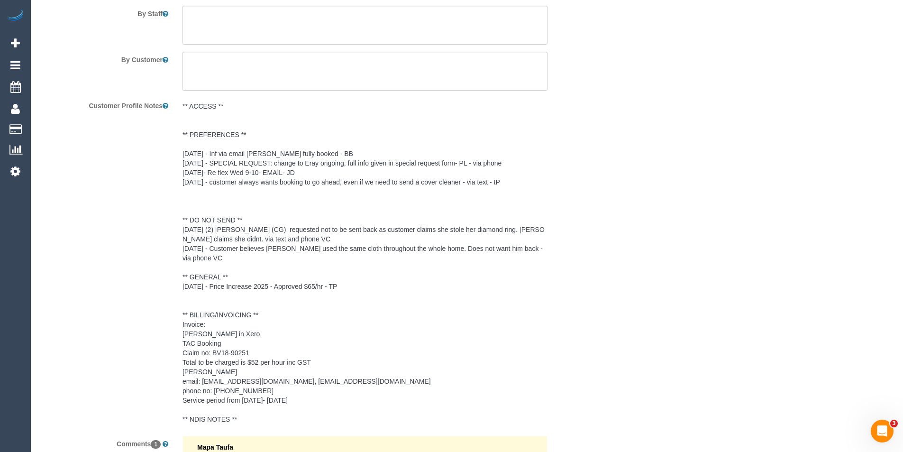
scroll to position [1509, 0]
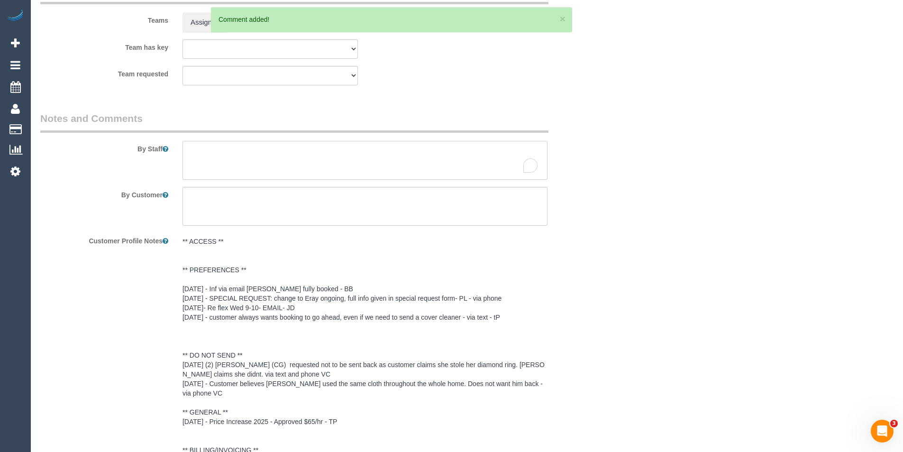
click at [208, 151] on textarea "To enrich screen reader interactions, please activate Accessibility in Grammarl…" at bounding box center [364, 160] width 365 height 39
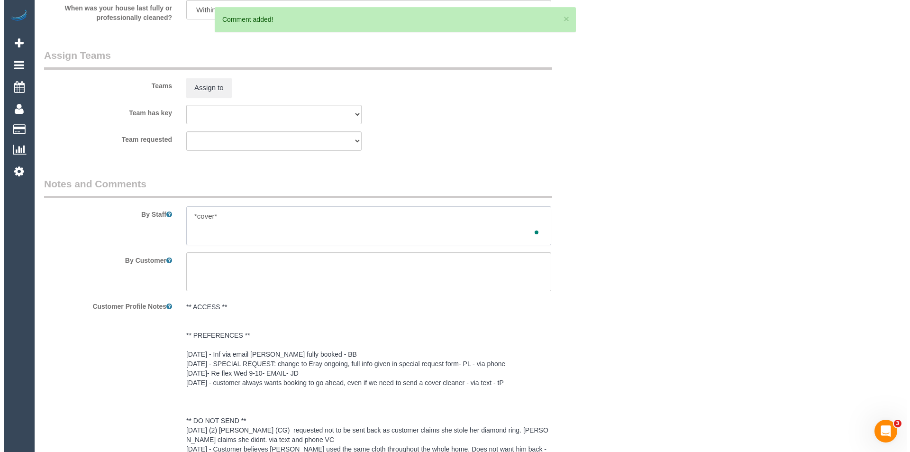
scroll to position [1320, 0]
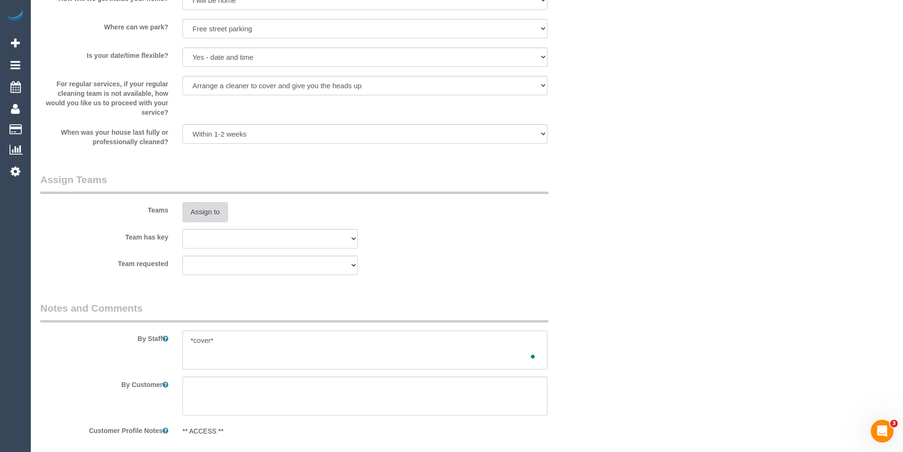
type textarea "*cover*"
click at [221, 210] on button "Assign to" at bounding box center [204, 212] width 45 height 20
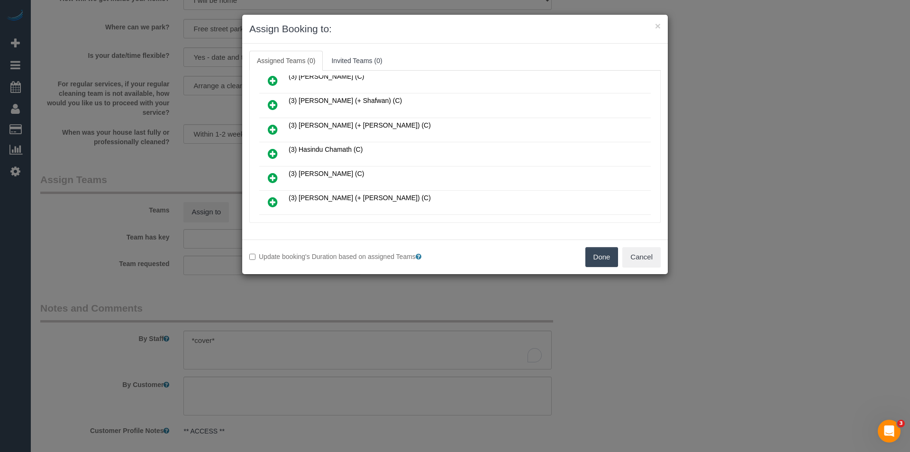
scroll to position [663, 0]
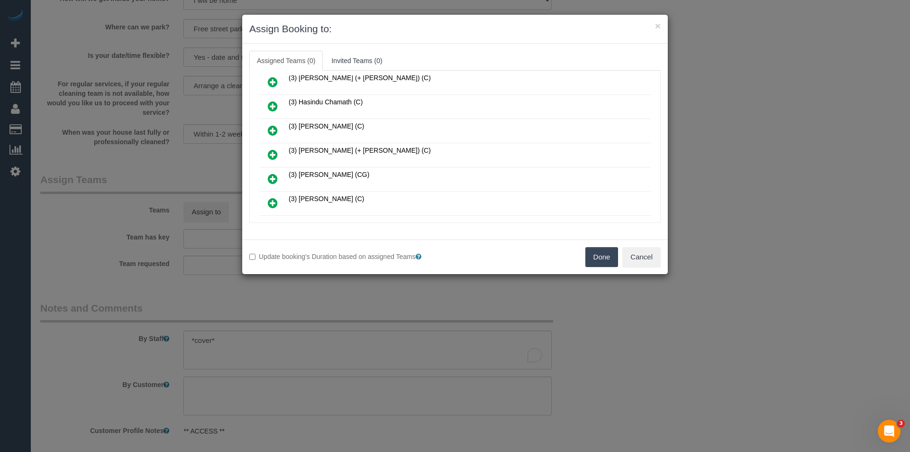
click at [273, 200] on icon at bounding box center [273, 202] width 10 height 11
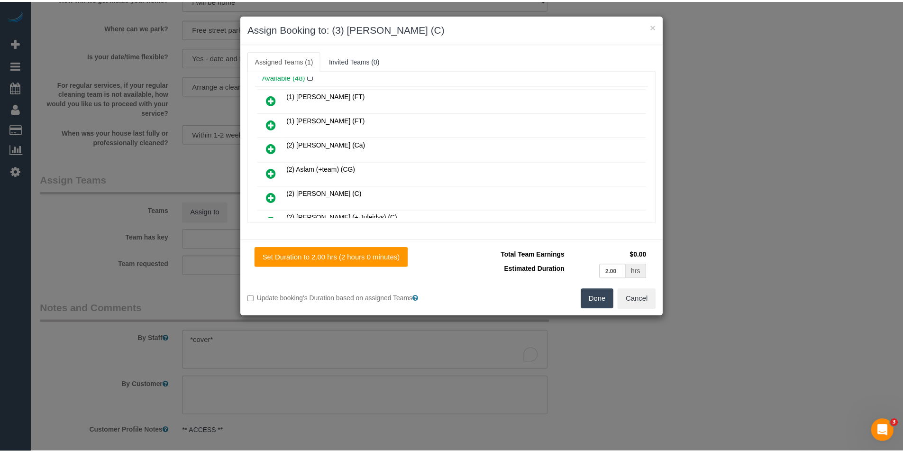
scroll to position [0, 0]
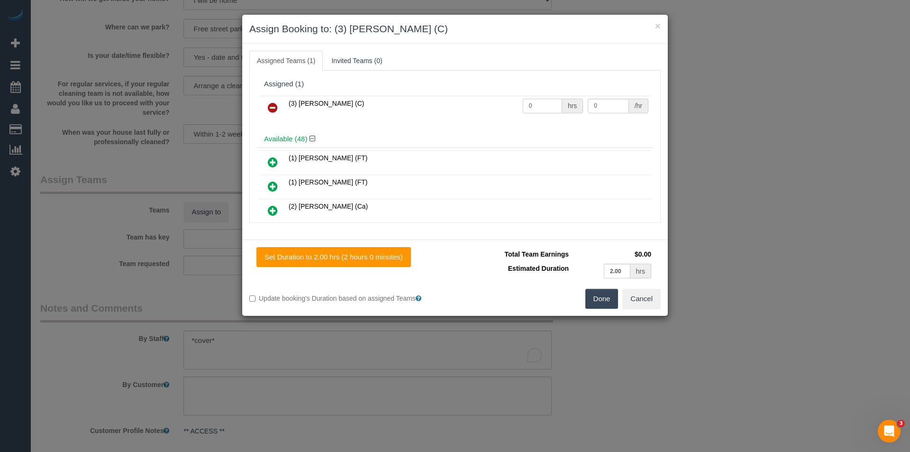
drag, startPoint x: 547, startPoint y: 111, endPoint x: 436, endPoint y: 119, distance: 111.2
click at [454, 110] on tr "(3) [PERSON_NAME] (C) 0 hrs 0 /hr" at bounding box center [454, 108] width 391 height 24
type input "2"
type input "35"
click at [603, 298] on button "Done" at bounding box center [601, 299] width 33 height 20
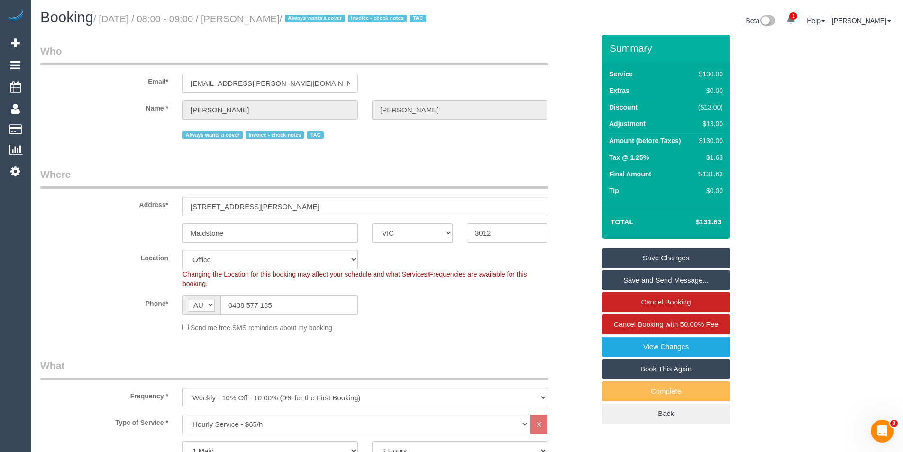
click at [640, 260] on link "Save Changes" at bounding box center [666, 258] width 128 height 20
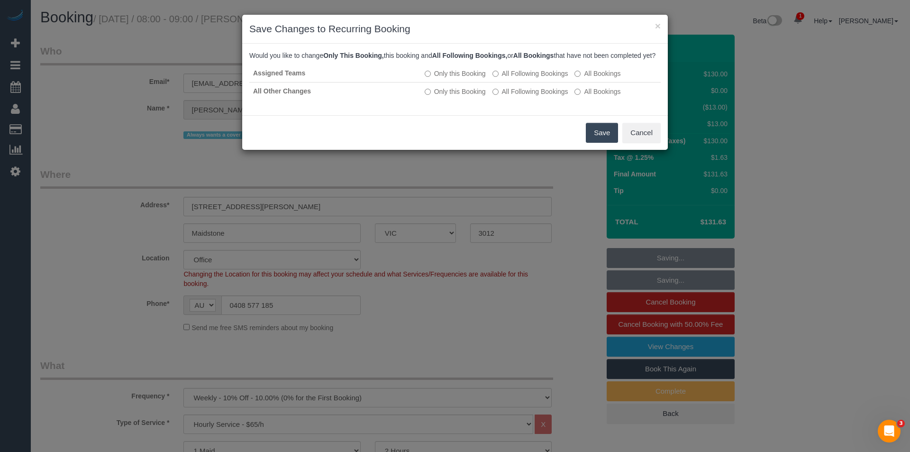
click at [602, 143] on button "Save" at bounding box center [602, 133] width 32 height 20
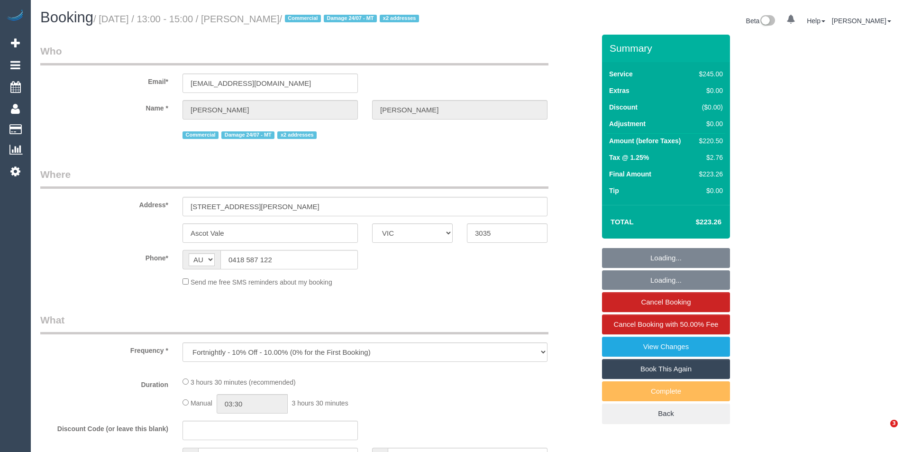
select select "VIC"
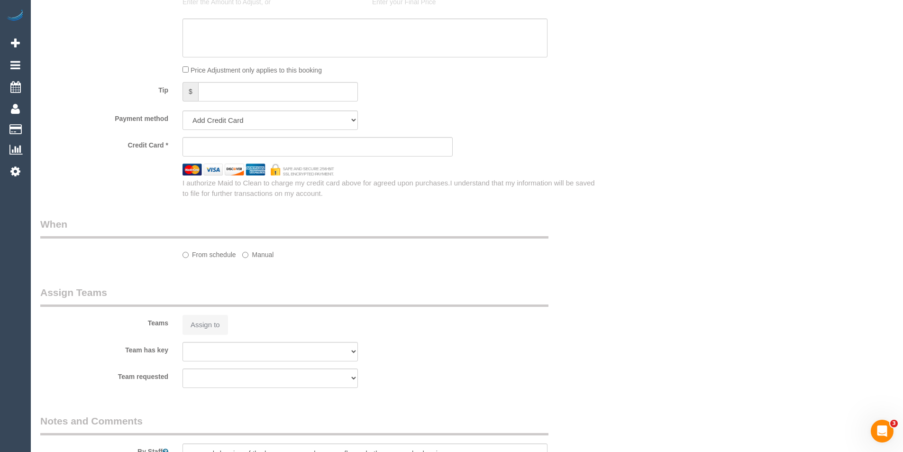
scroll to position [1186, 0]
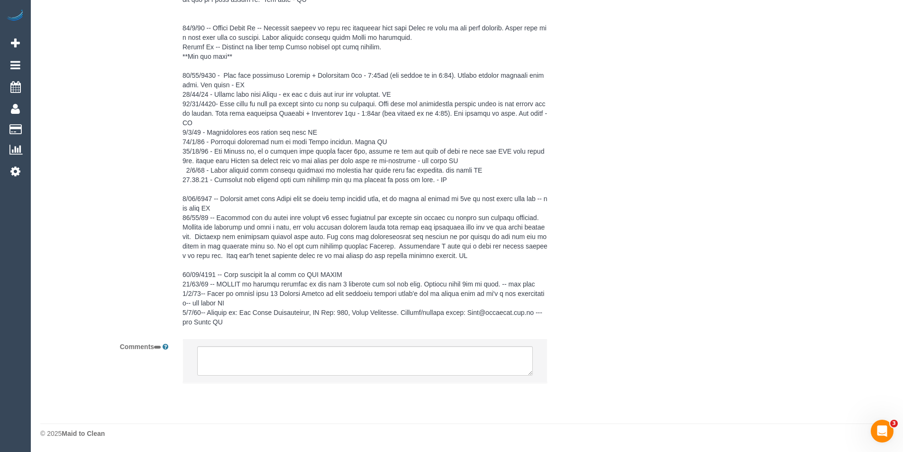
select select "string:stripe-pm_1KipKf2GScqysDRVXxnzOCYb"
select select "210"
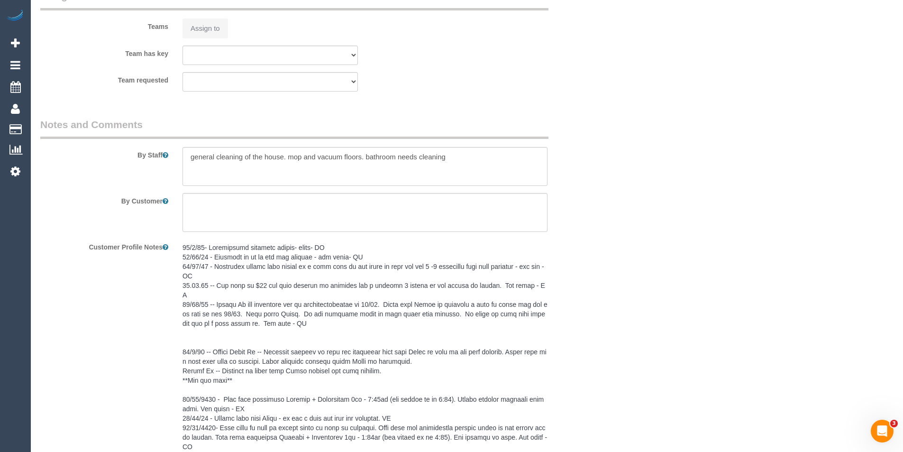
scroll to position [0, 0]
select select "object:758"
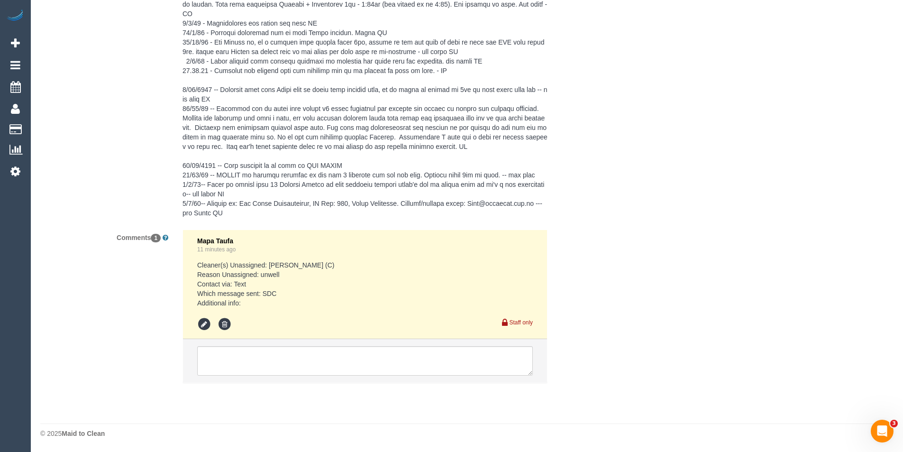
select select "number:28"
select select "number:14"
select select "number:19"
select select "number:22"
select select "number:11"
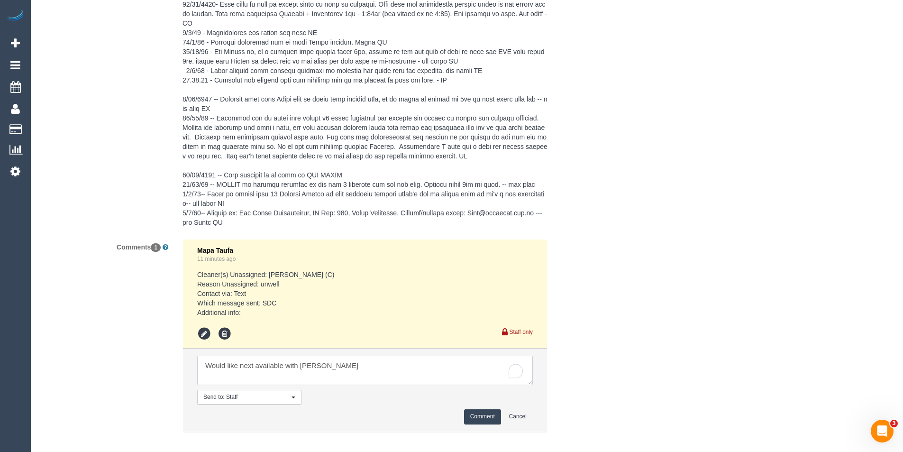
type textarea "Would like next available with [PERSON_NAME]"
click at [484, 409] on button "Comment" at bounding box center [482, 416] width 37 height 15
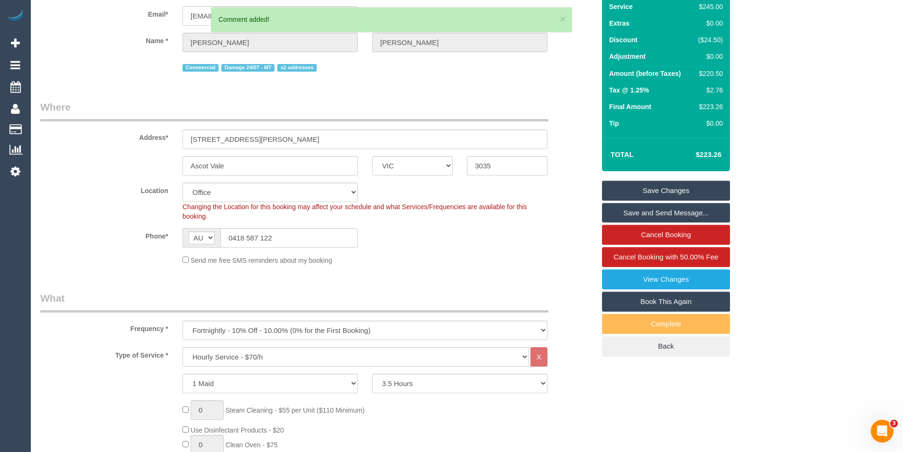
scroll to position [0, 0]
